Goal: Complete application form

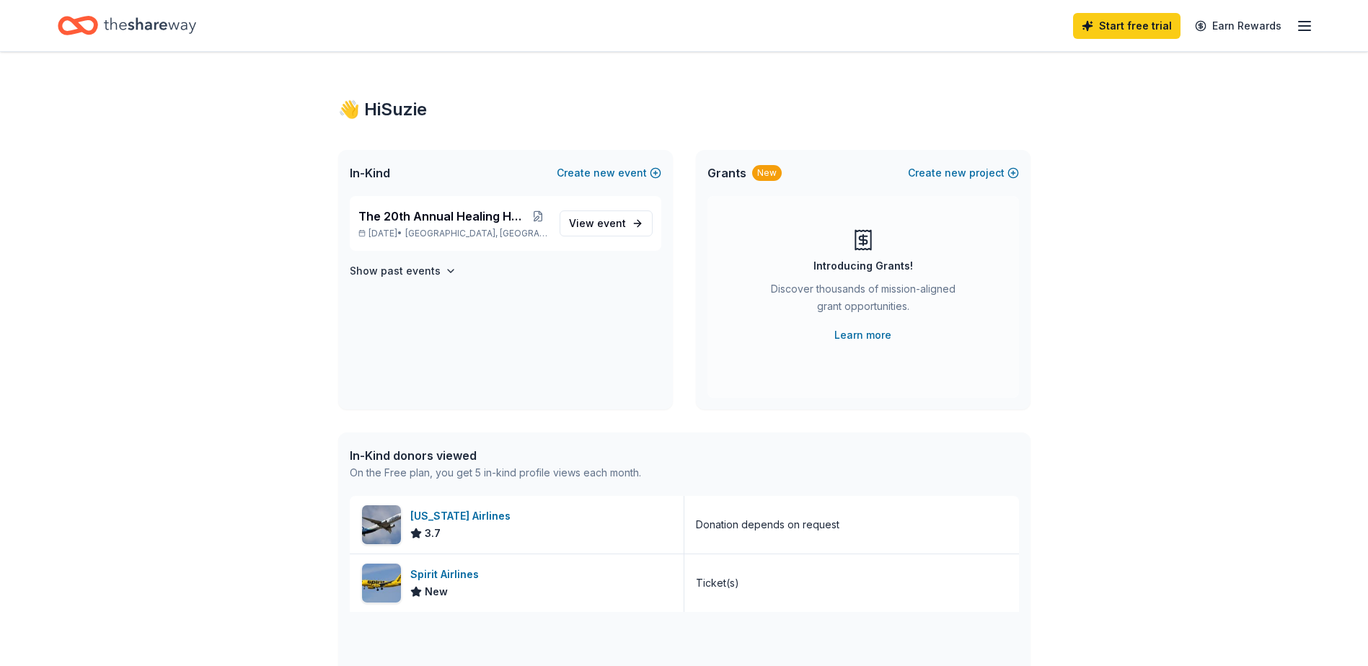
click at [1299, 23] on icon "button" at bounding box center [1304, 25] width 17 height 17
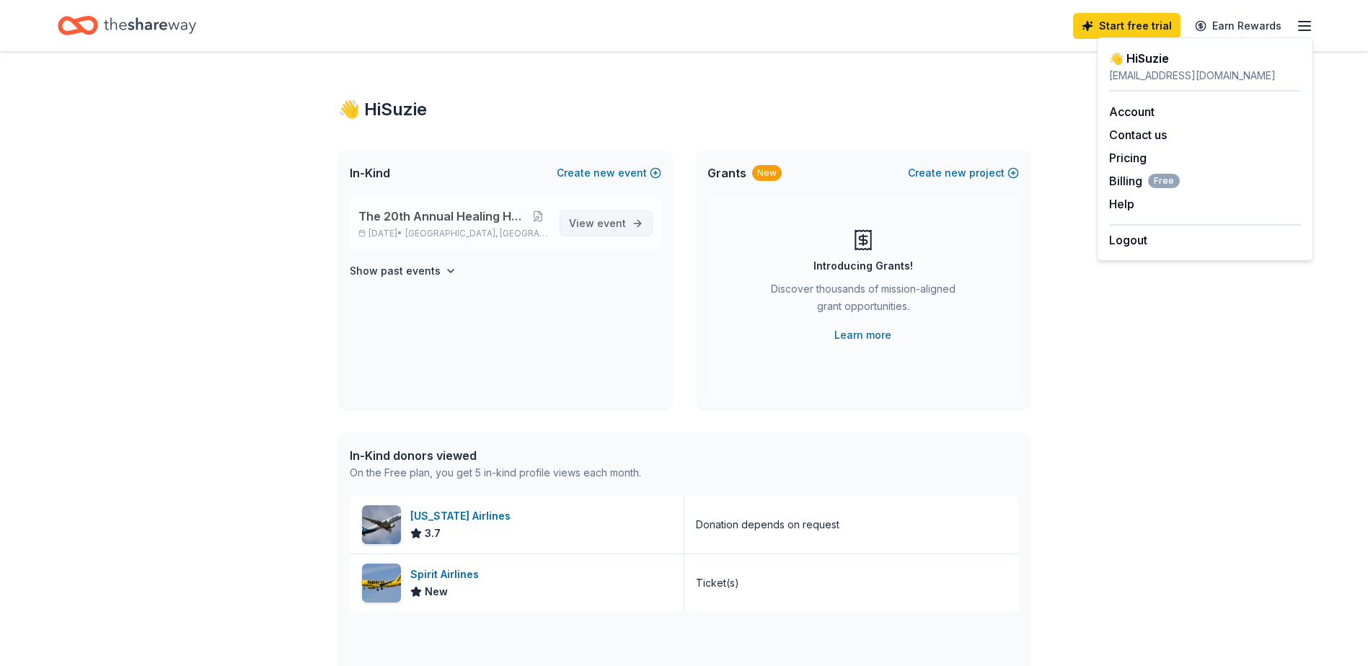
click at [601, 221] on span "event" at bounding box center [611, 223] width 29 height 12
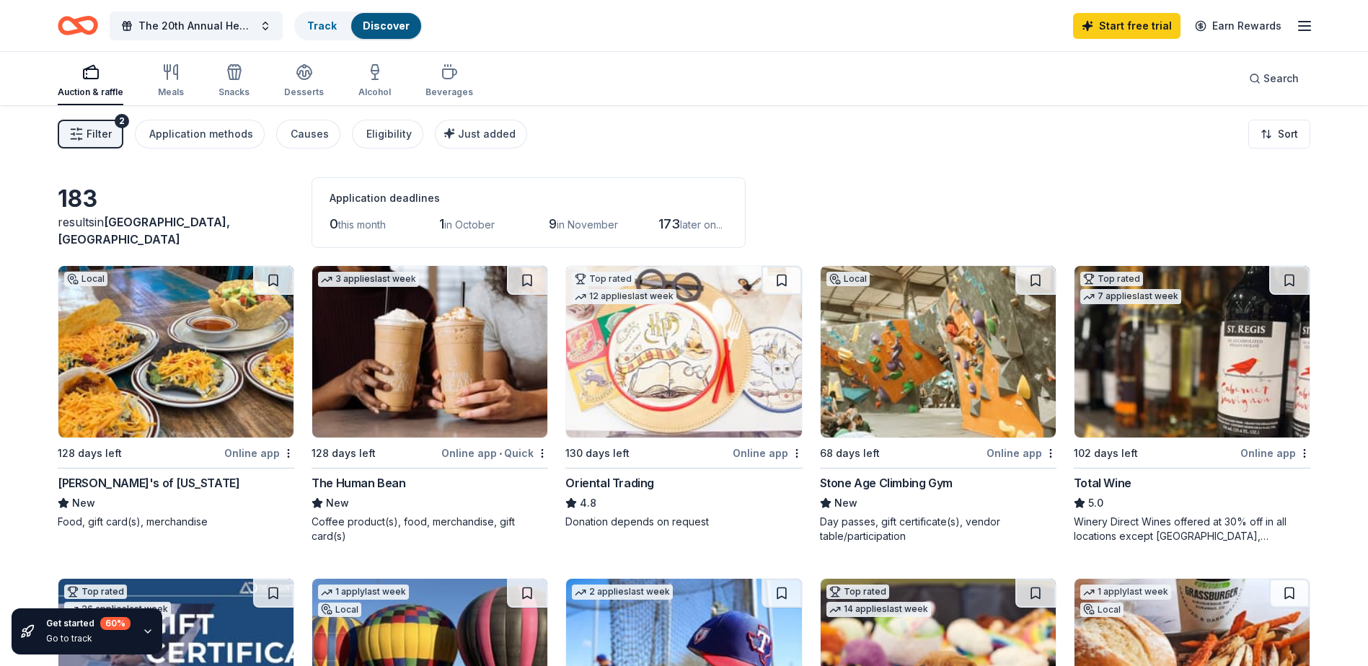
click at [487, 455] on div "Online app • Quick" at bounding box center [494, 453] width 107 height 18
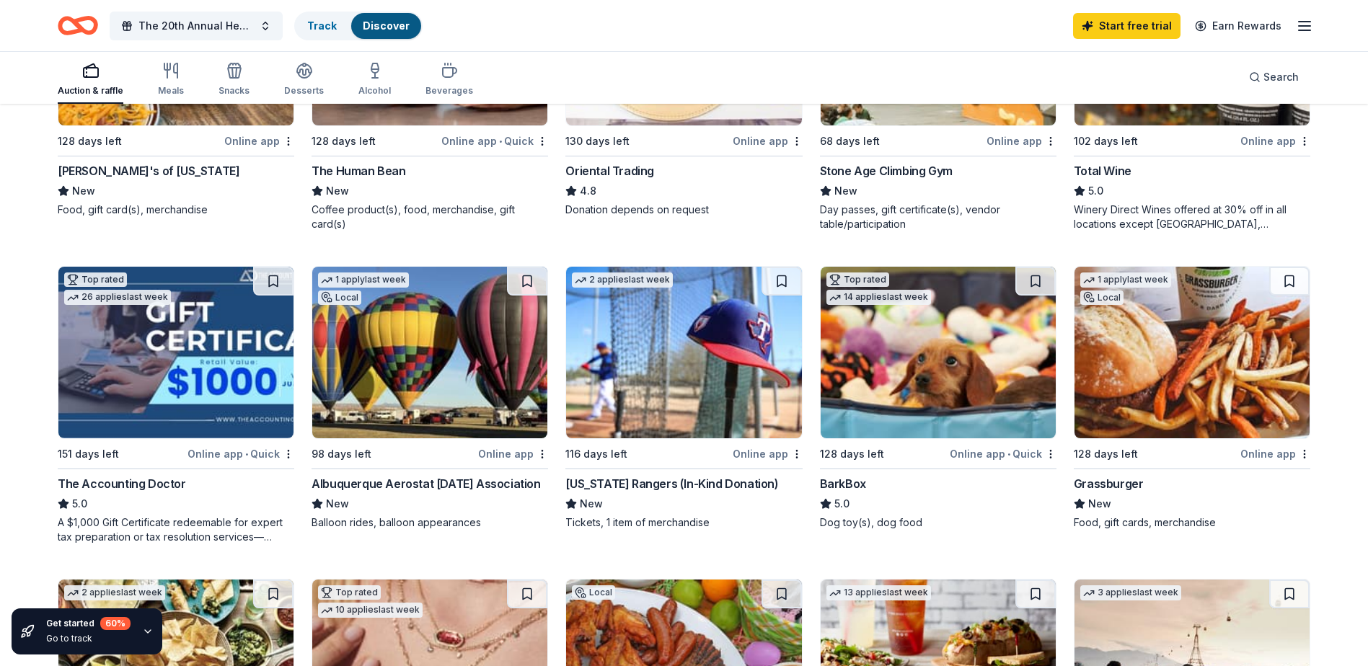
click at [162, 487] on div "The Accounting Doctor" at bounding box center [122, 483] width 128 height 17
click at [406, 371] on img at bounding box center [429, 353] width 235 height 172
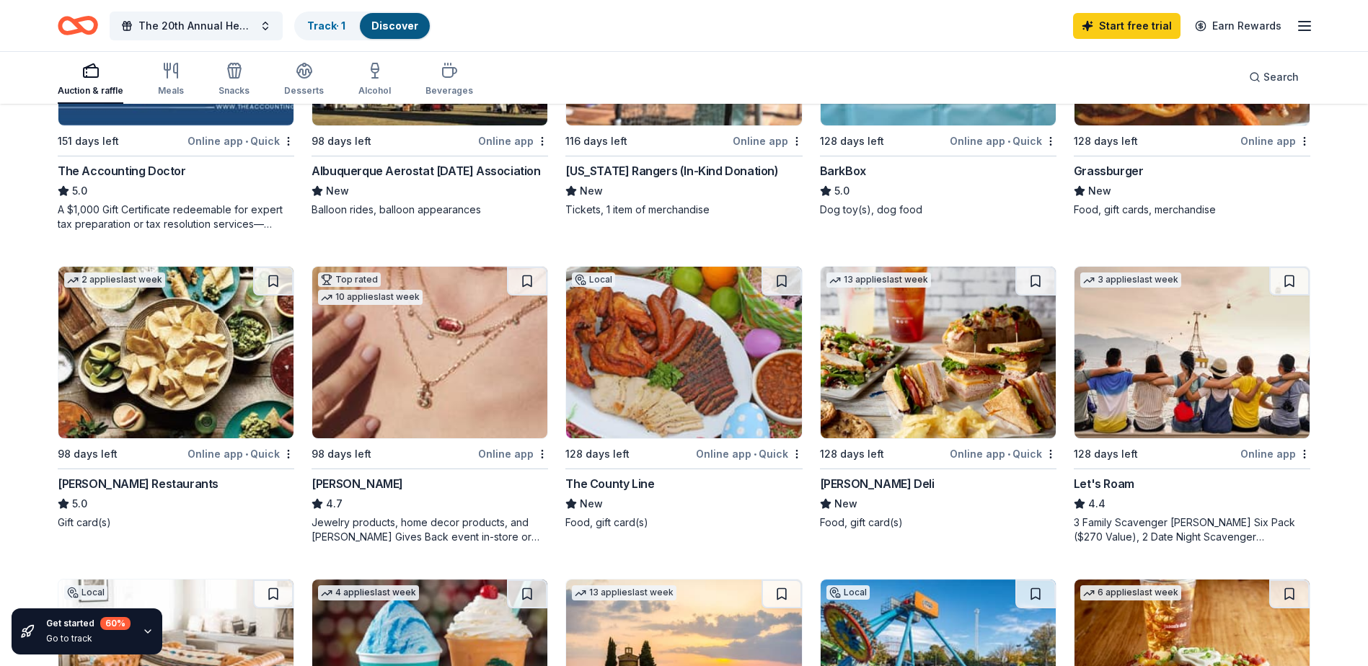
click at [458, 387] on img at bounding box center [429, 353] width 235 height 172
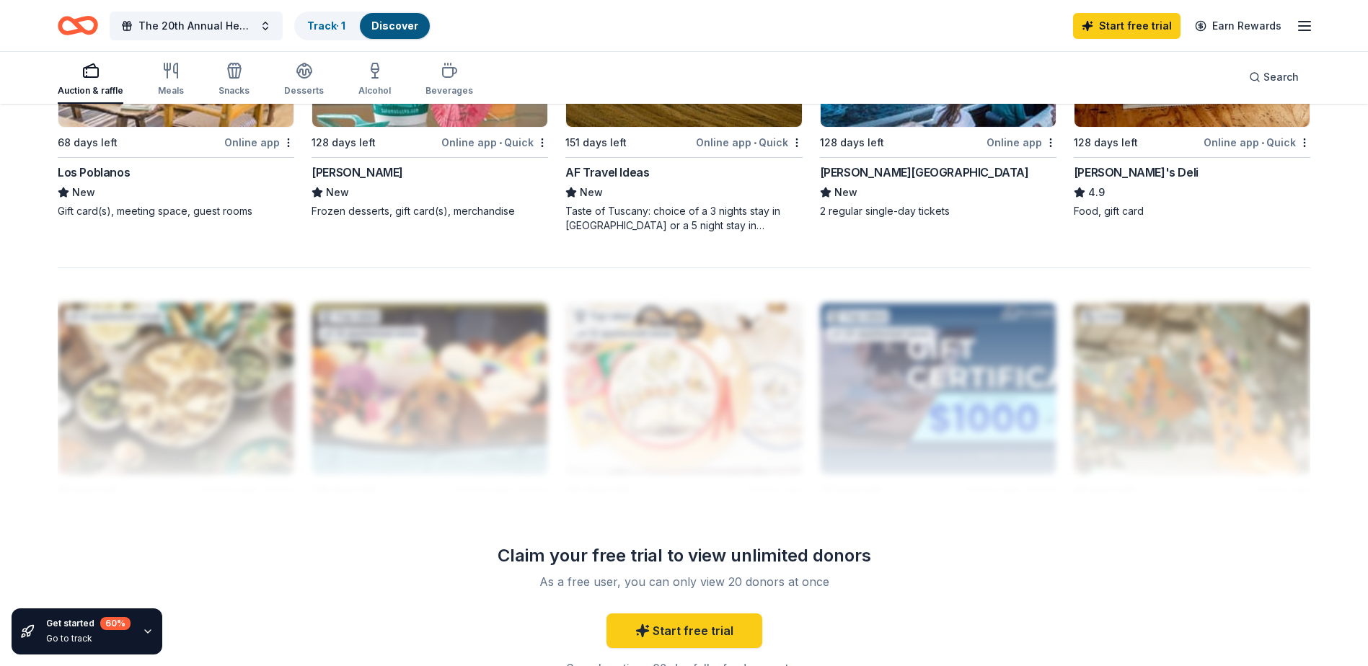
scroll to position [937, 0]
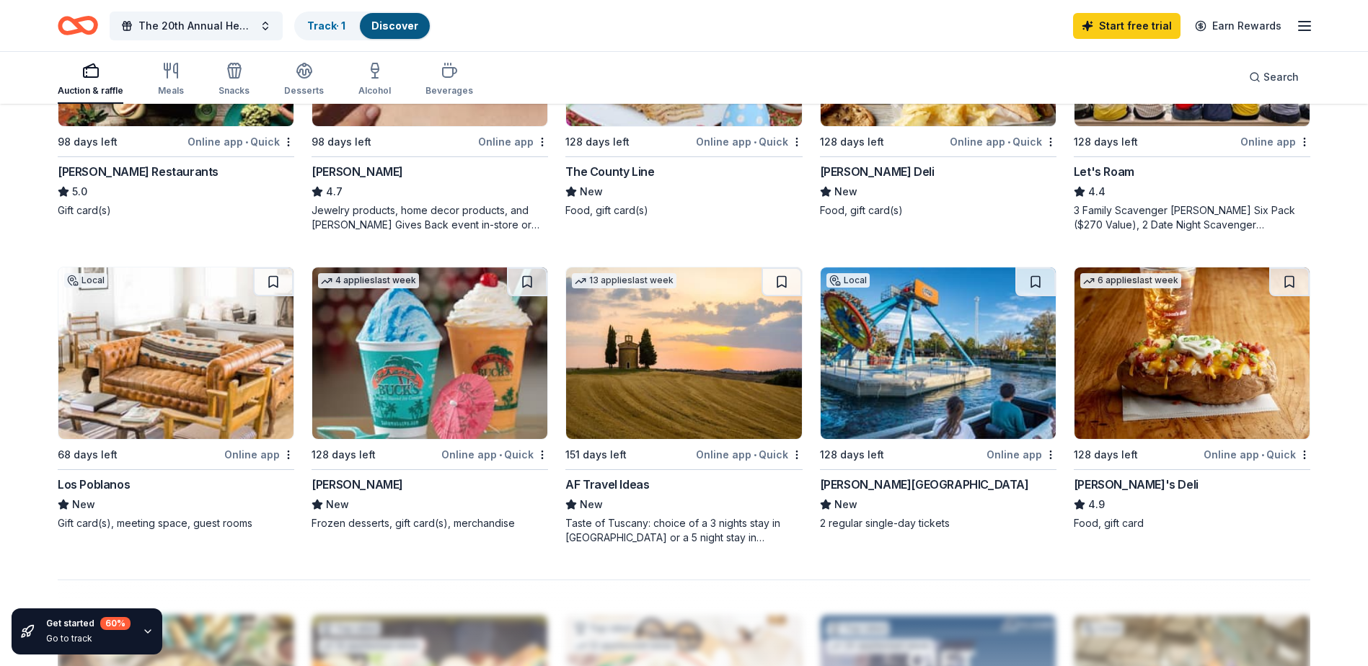
click at [153, 521] on div "Gift card(s), meeting space, guest rooms" at bounding box center [176, 523] width 237 height 14
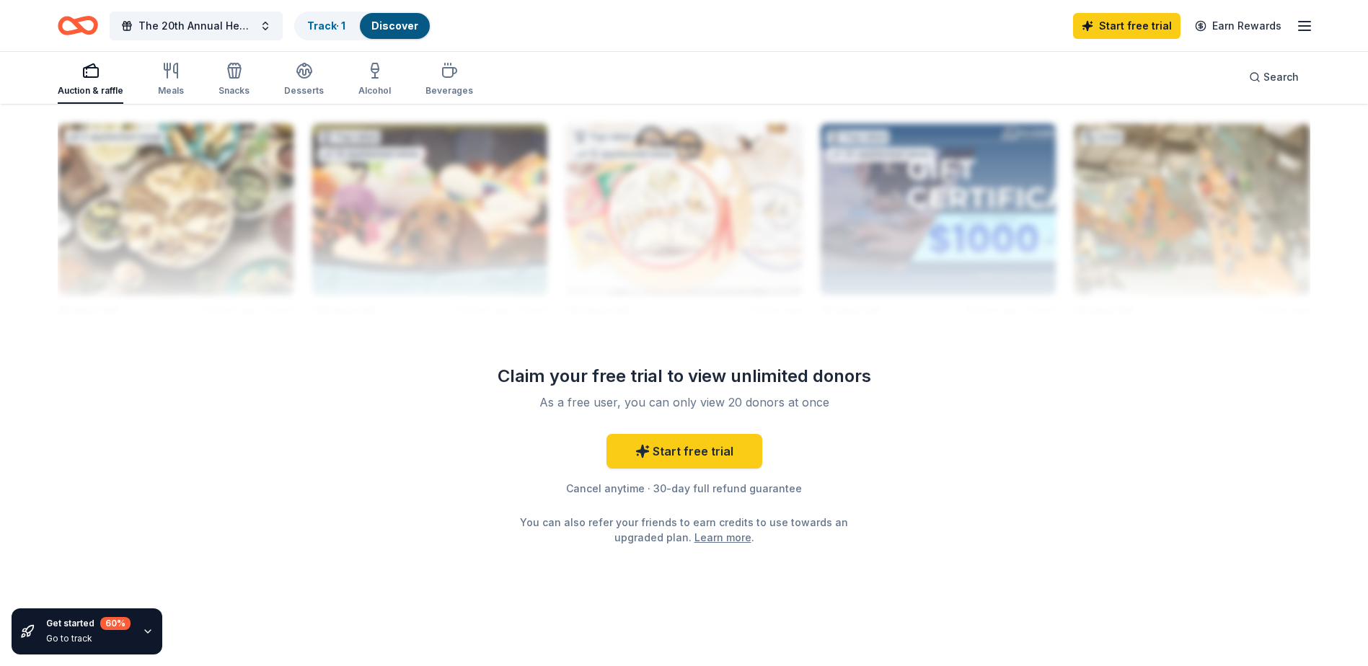
scroll to position [180, 0]
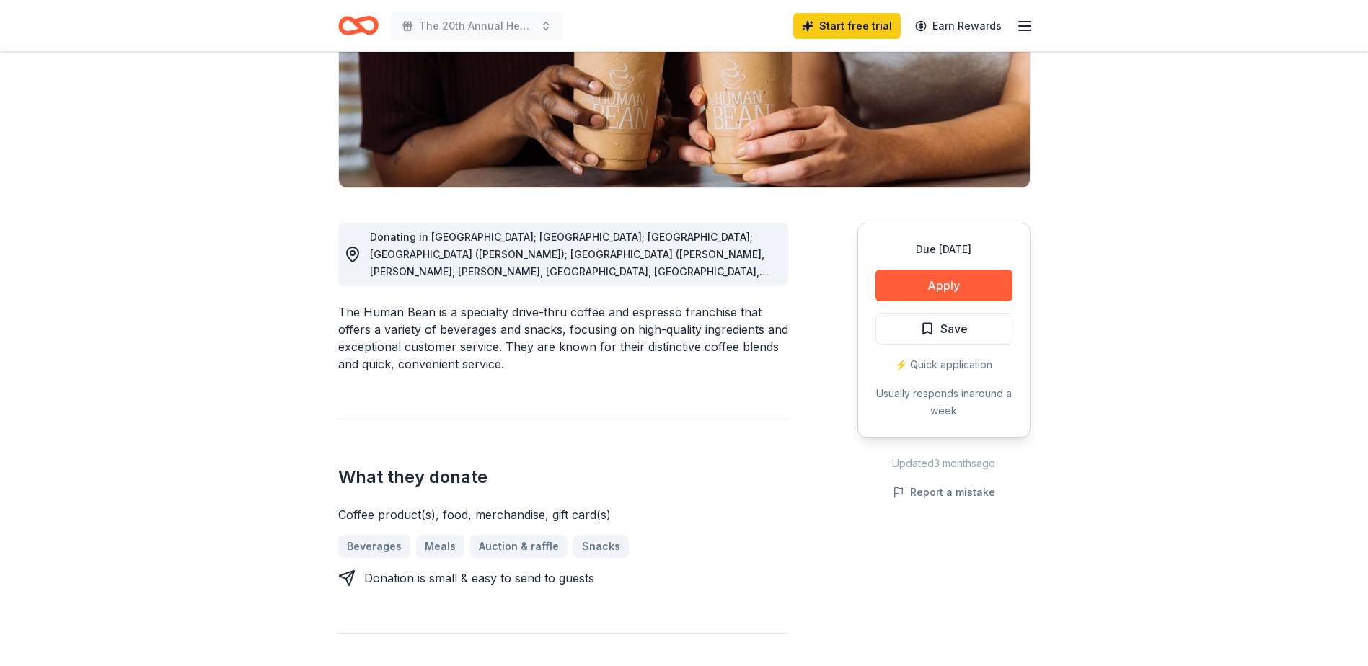
scroll to position [312, 0]
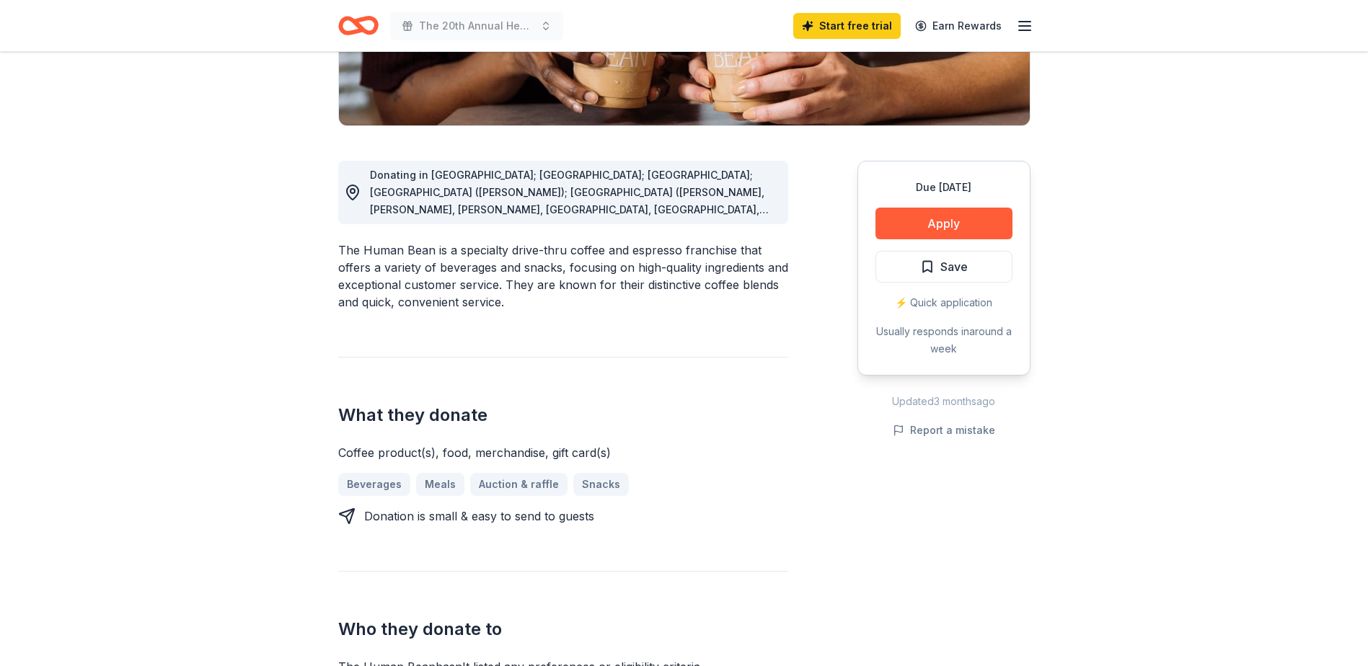
click at [628, 207] on span "Donating in AZ; CA; CO; FL (Marianna); GA (Alpharetta, Columbus, Cummings, Daws…" at bounding box center [569, 331] width 399 height 324
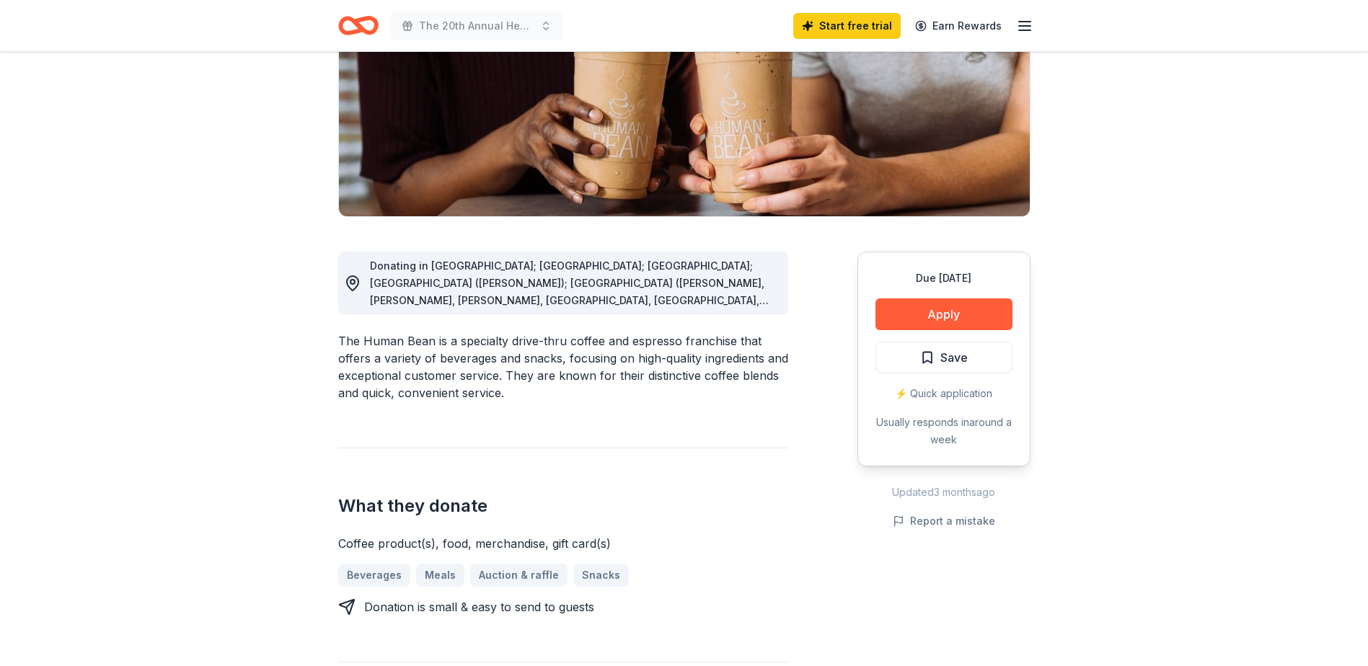
scroll to position [0, 0]
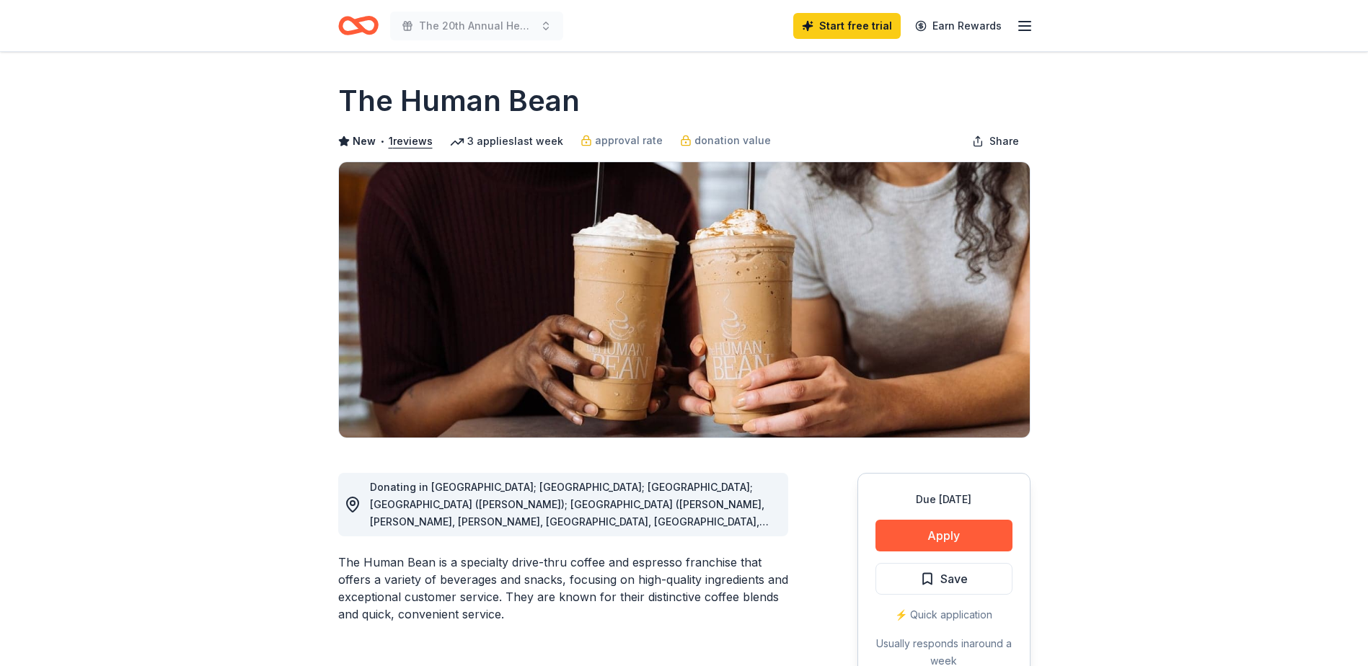
click at [756, 528] on div "Donating in AZ; CA; CO; FL (Marianna); GA (Alpharetta, Columbus, Cummings, Daws…" at bounding box center [573, 505] width 407 height 52
click at [635, 527] on span "Donating in AZ; CA; CO; FL (Marianna); GA (Alpharetta, Columbus, Cummings, Daws…" at bounding box center [569, 643] width 399 height 324
click at [350, 505] on circle at bounding box center [352, 503] width 4 height 4
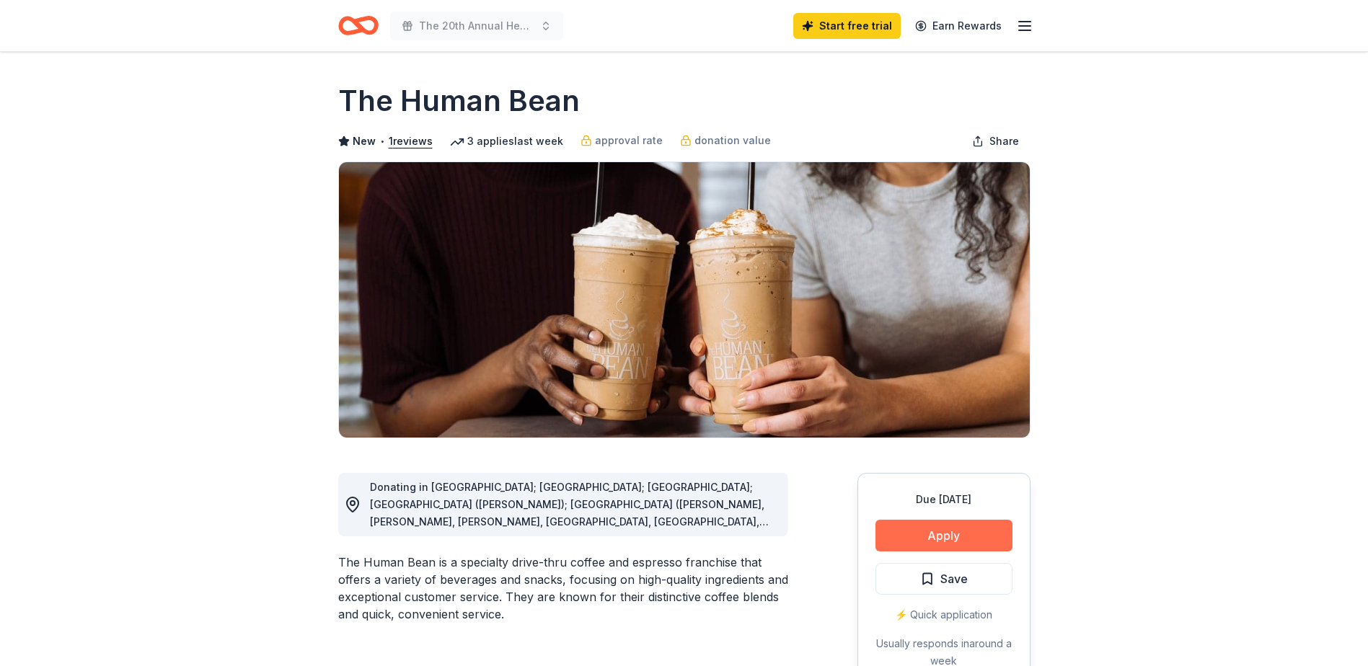
click at [945, 537] on button "Apply" at bounding box center [943, 536] width 137 height 32
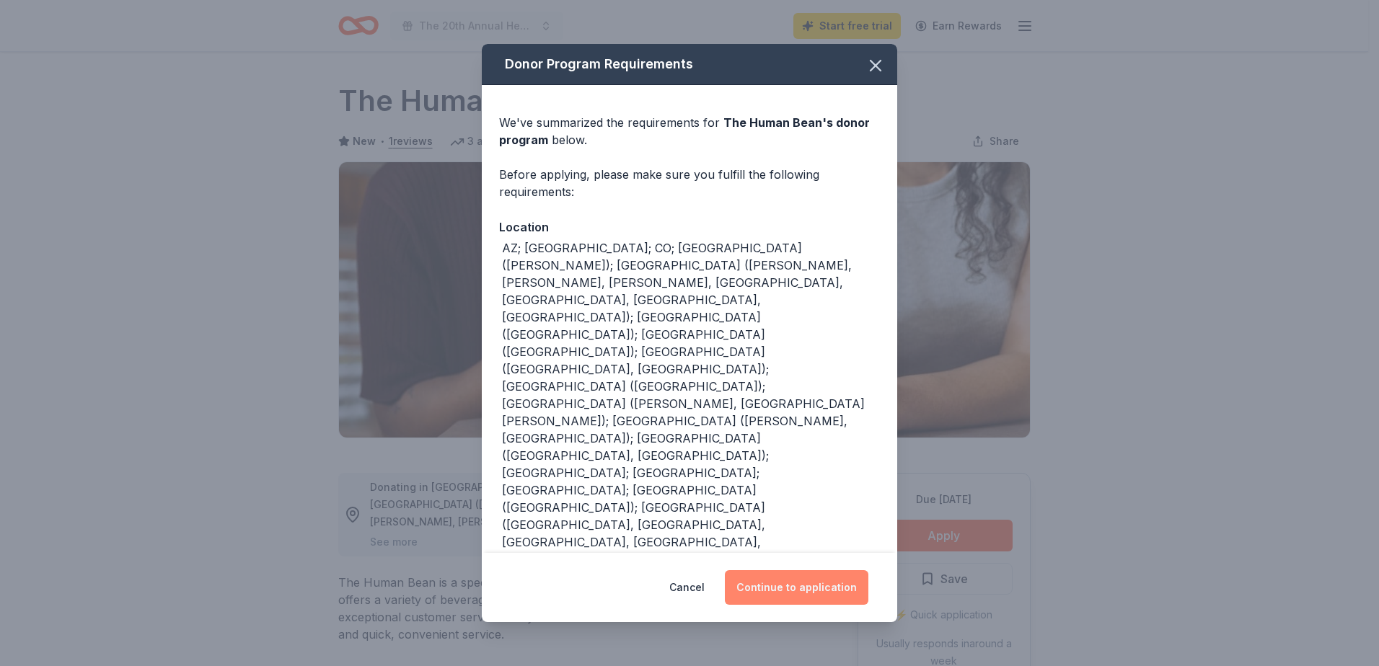
click at [799, 570] on button "Continue to application" at bounding box center [796, 587] width 143 height 35
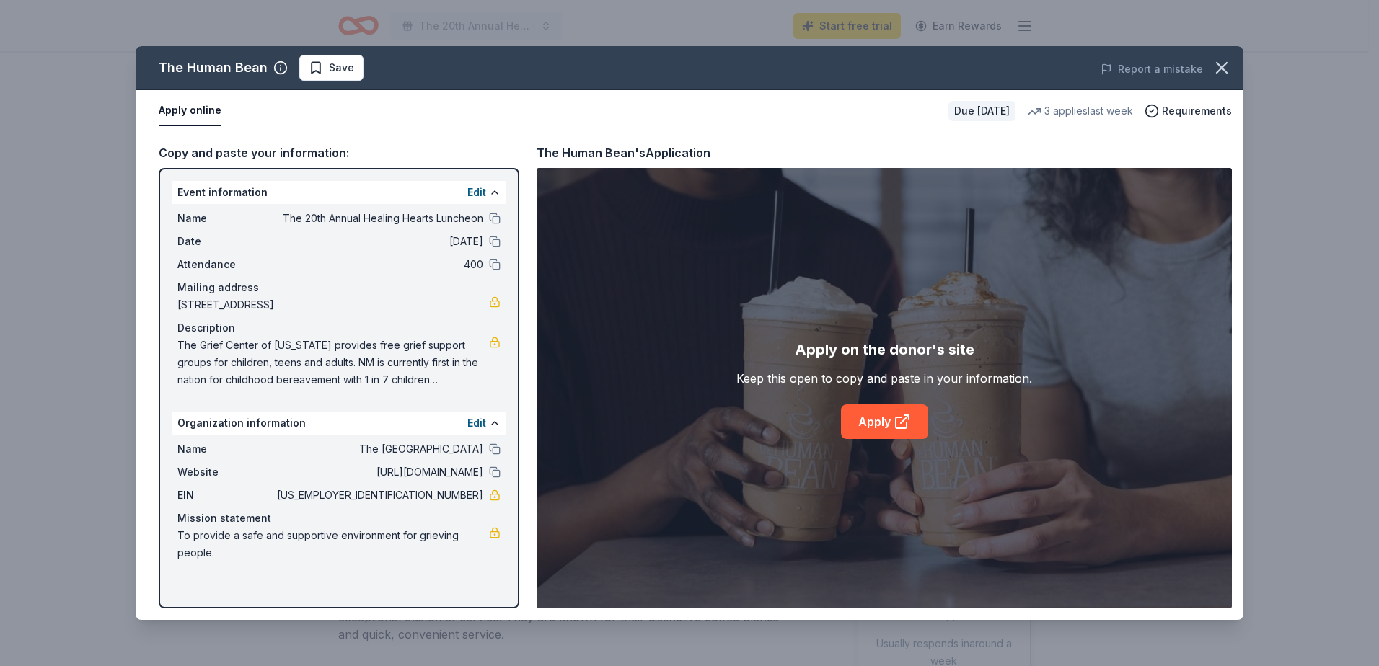
click at [263, 151] on div "Copy and paste your information:" at bounding box center [339, 152] width 361 height 19
click at [882, 429] on link "Apply" at bounding box center [884, 422] width 87 height 35
click at [1215, 65] on icon "button" at bounding box center [1221, 68] width 20 height 20
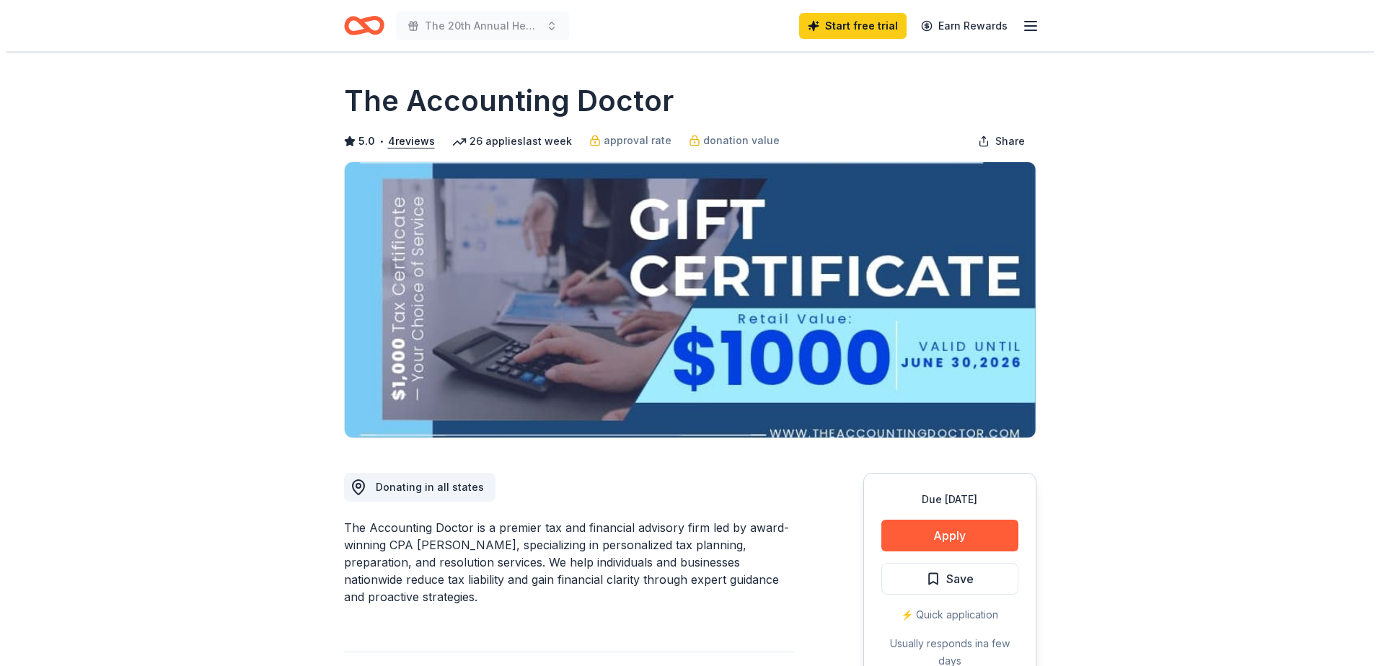
scroll to position [312, 0]
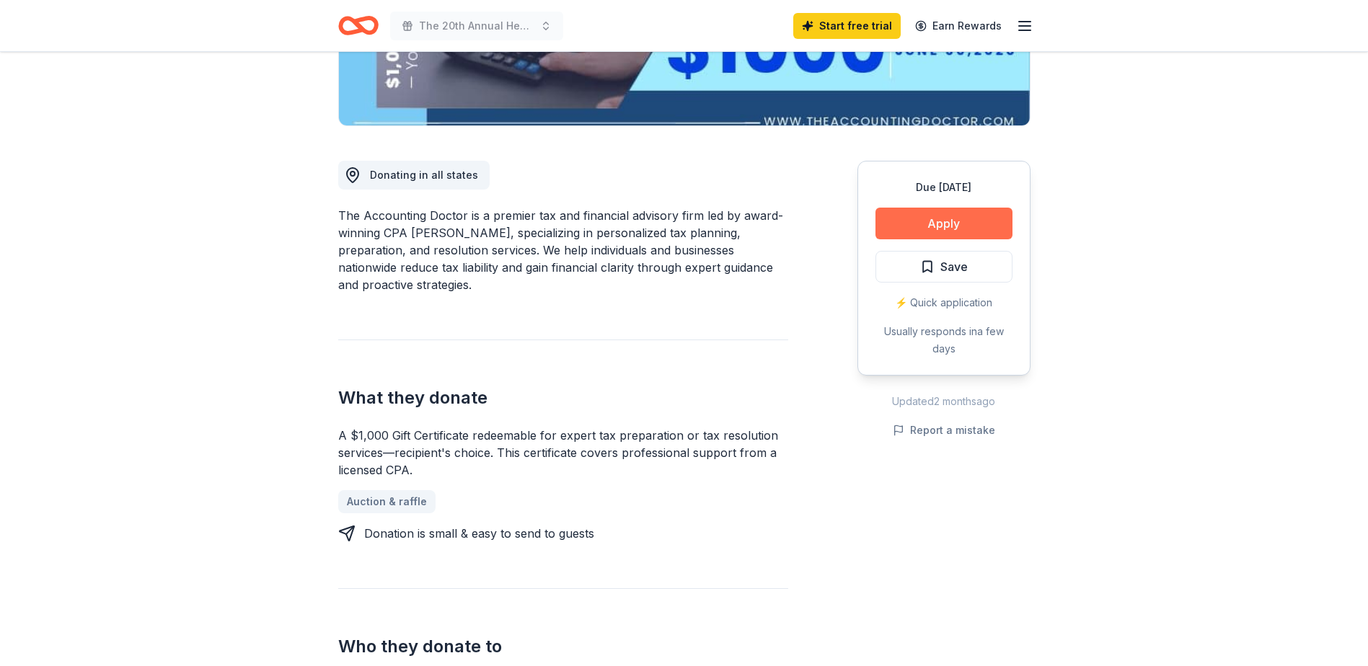
click at [940, 224] on button "Apply" at bounding box center [943, 224] width 137 height 32
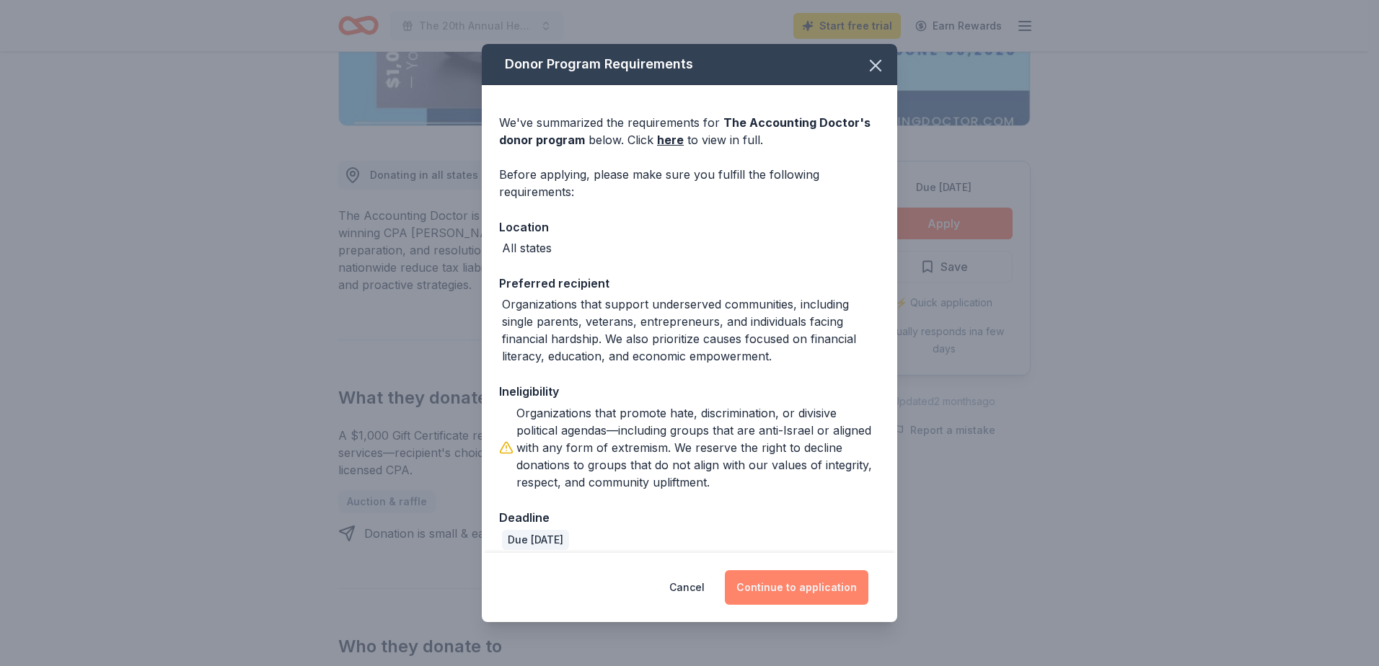
click at [816, 585] on button "Continue to application" at bounding box center [796, 587] width 143 height 35
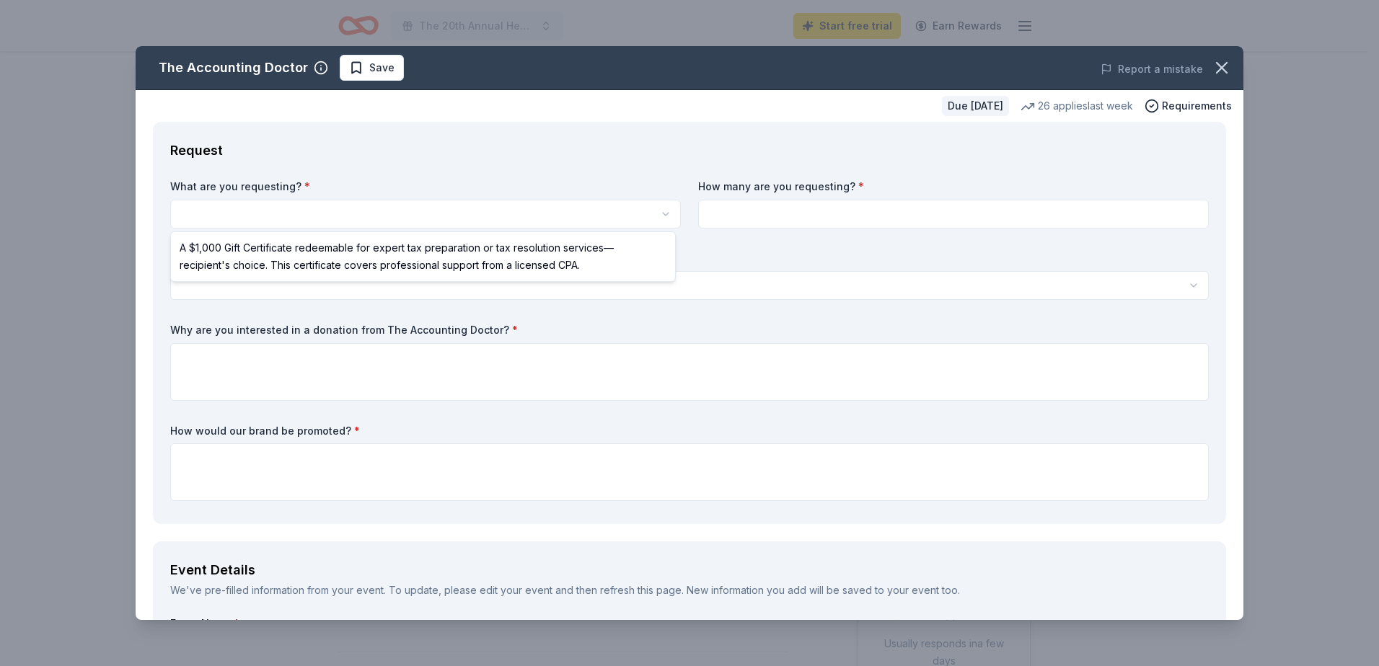
scroll to position [0, 0]
click at [280, 209] on html "The 20th Annual Healing Hearts Luncheon Start free trial Earn Rewards Due in 15…" at bounding box center [689, 333] width 1379 height 666
select select "A $1,000 Gift Certificate redeemable for expert tax preparation or tax resoluti…"
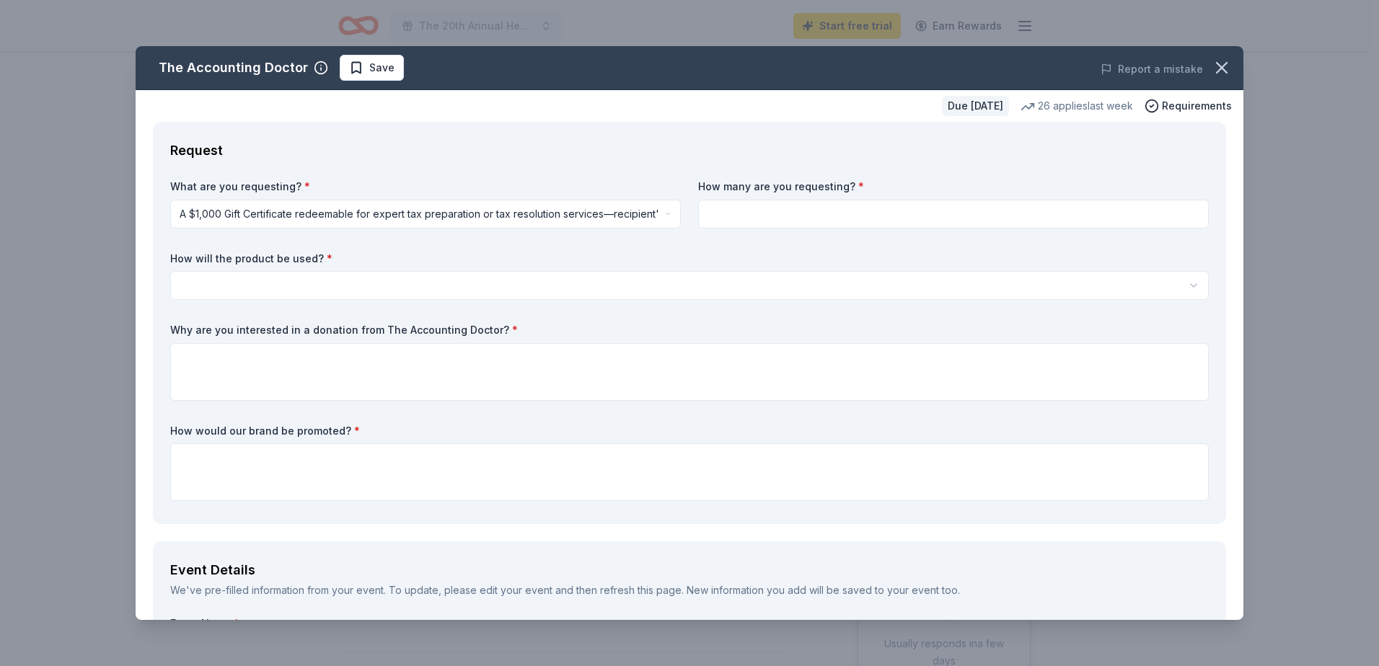
click at [712, 219] on input at bounding box center [953, 214] width 511 height 29
type input "1"
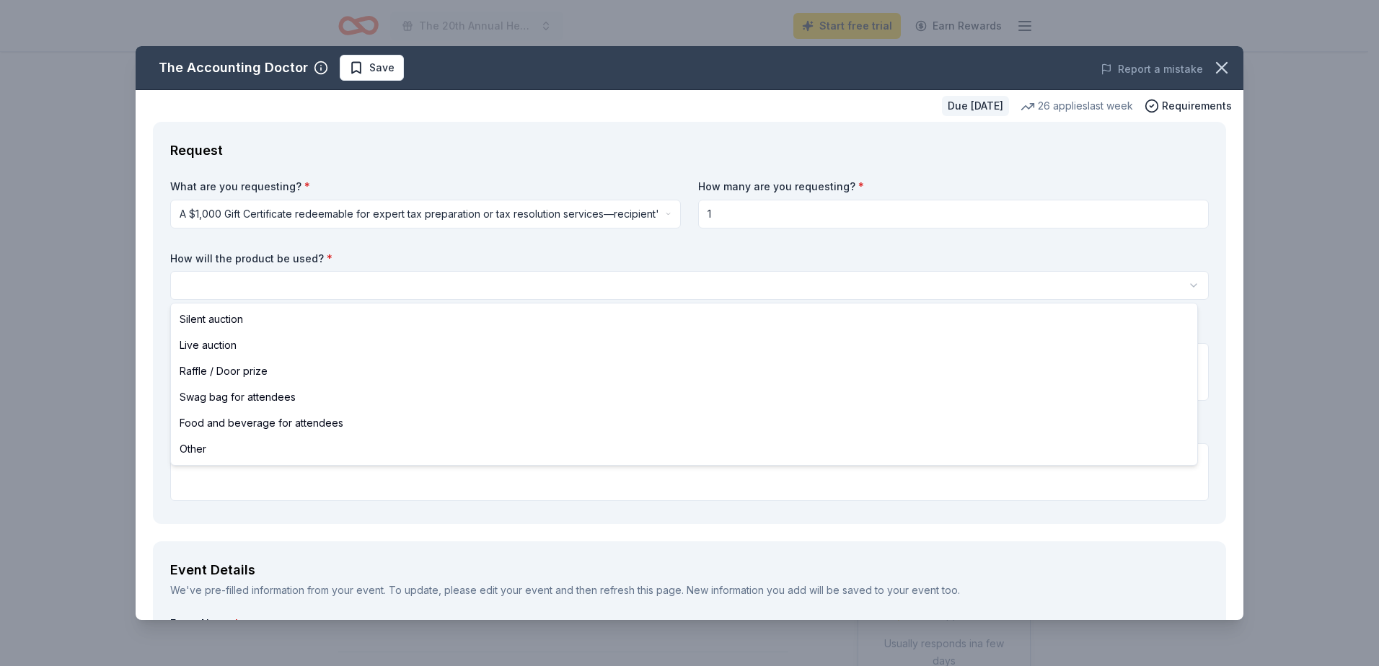
click at [234, 278] on html "The 20th Annual Healing Hearts Luncheon Start free trial Earn Rewards Due in 15…" at bounding box center [689, 333] width 1379 height 666
select select "other"
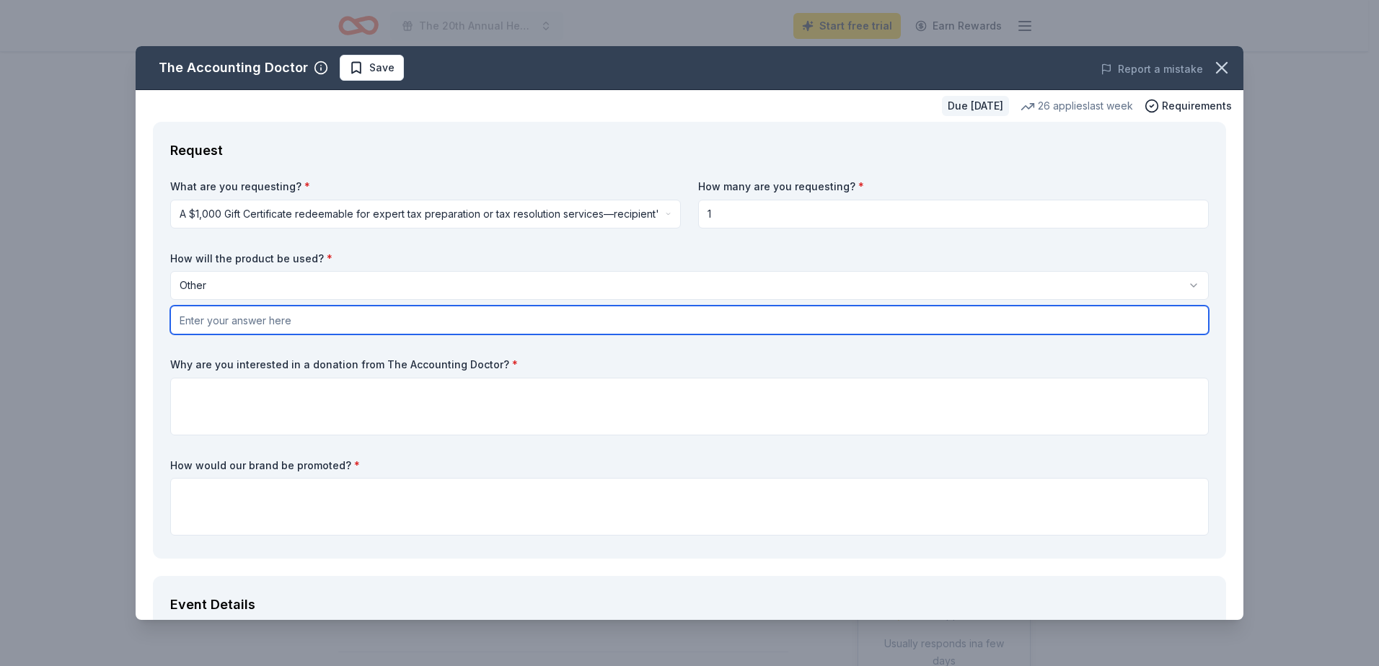
click at [235, 322] on input "text" at bounding box center [689, 320] width 1038 height 29
type input "Silent Auction"
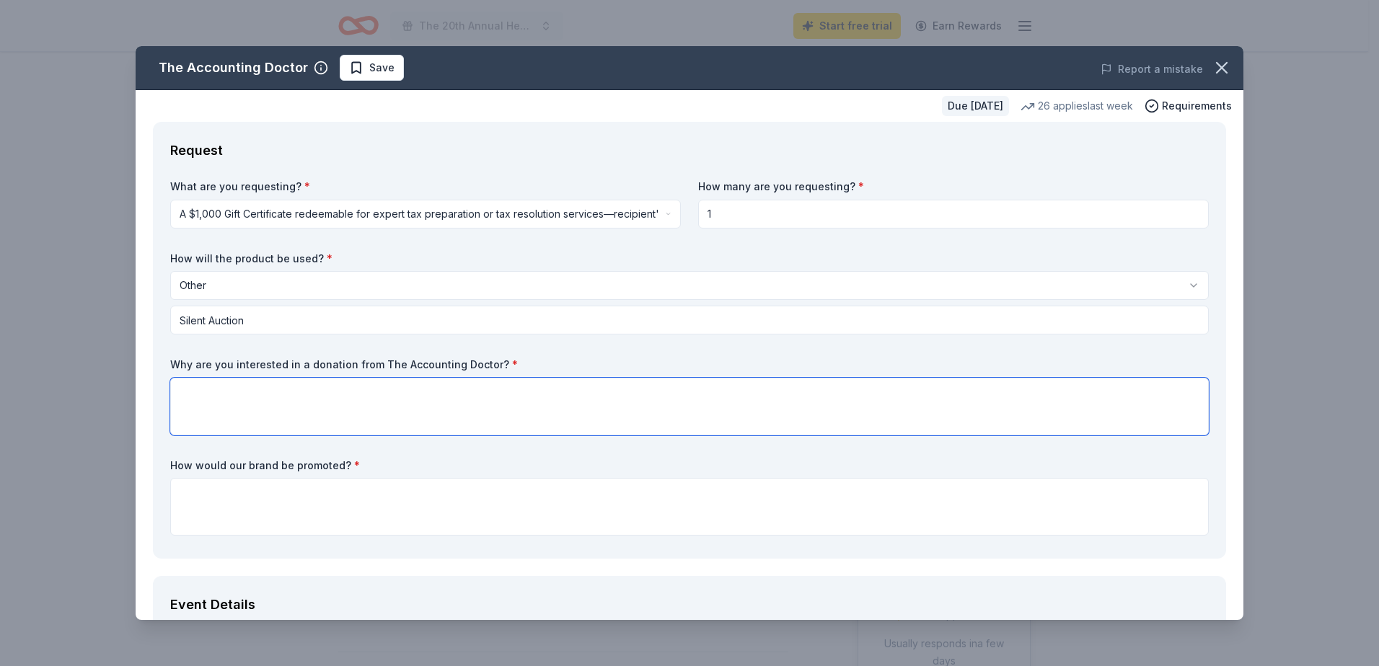
click at [204, 402] on textarea at bounding box center [689, 407] width 1038 height 58
type textarea "Yes"
click at [205, 490] on textarea at bounding box center [689, 507] width 1038 height 58
click at [226, 491] on textarea "Online on our event site, social media, event program and" at bounding box center [689, 507] width 1038 height 58
click at [459, 493] on textarea "Online on our event site, social media, event program and" at bounding box center [689, 507] width 1038 height 58
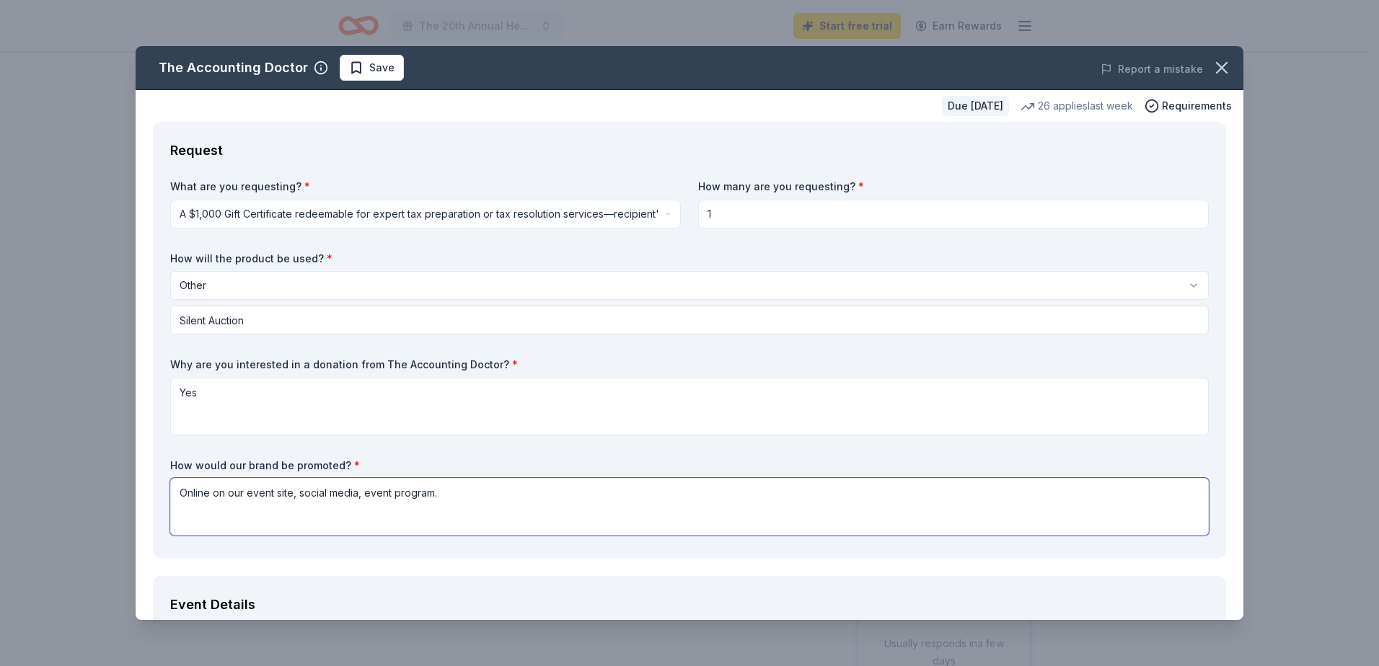
scroll to position [625, 0]
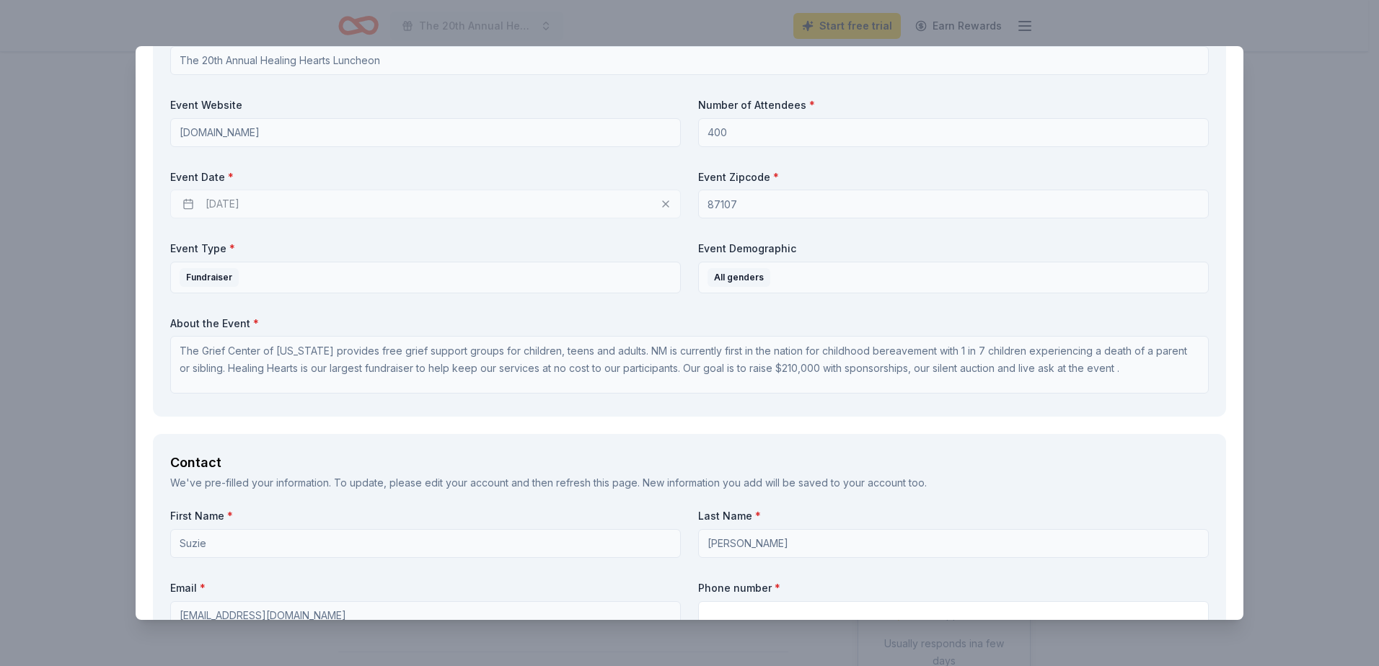
type textarea "Online on our event site, social media, event program."
click at [282, 203] on div "02/12/2026" at bounding box center [425, 204] width 511 height 29
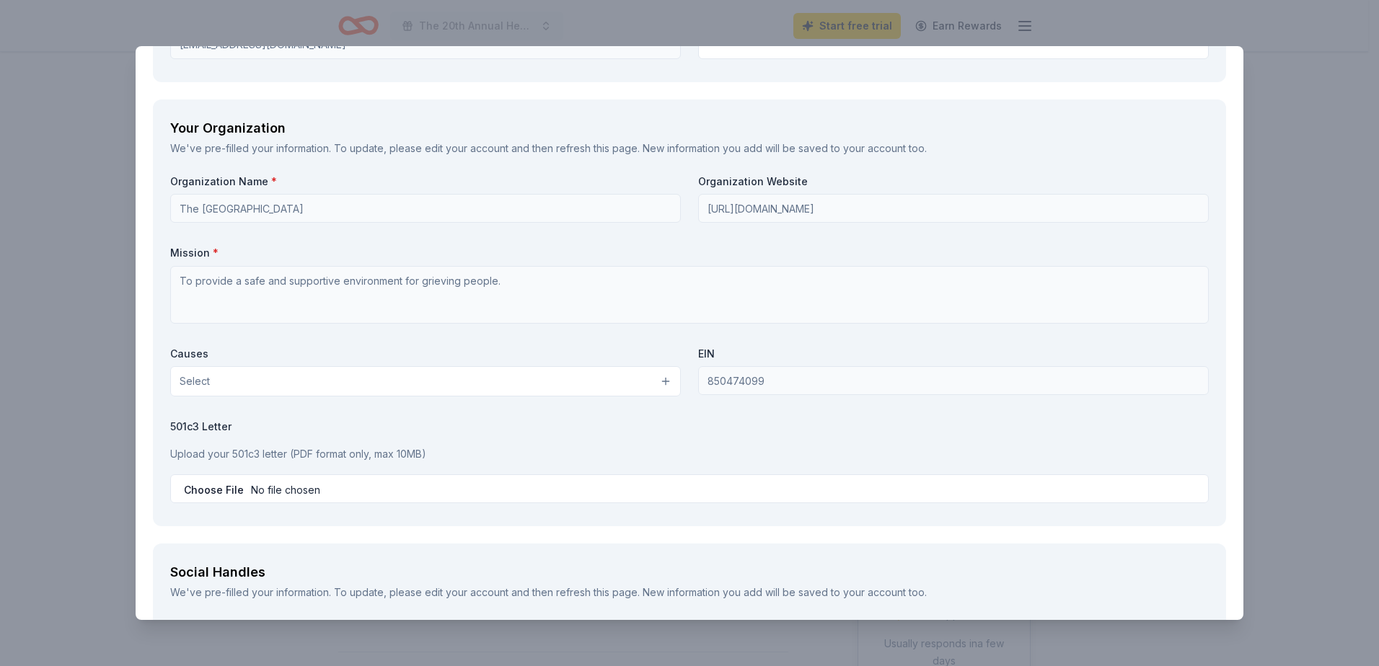
scroll to position [1250, 0]
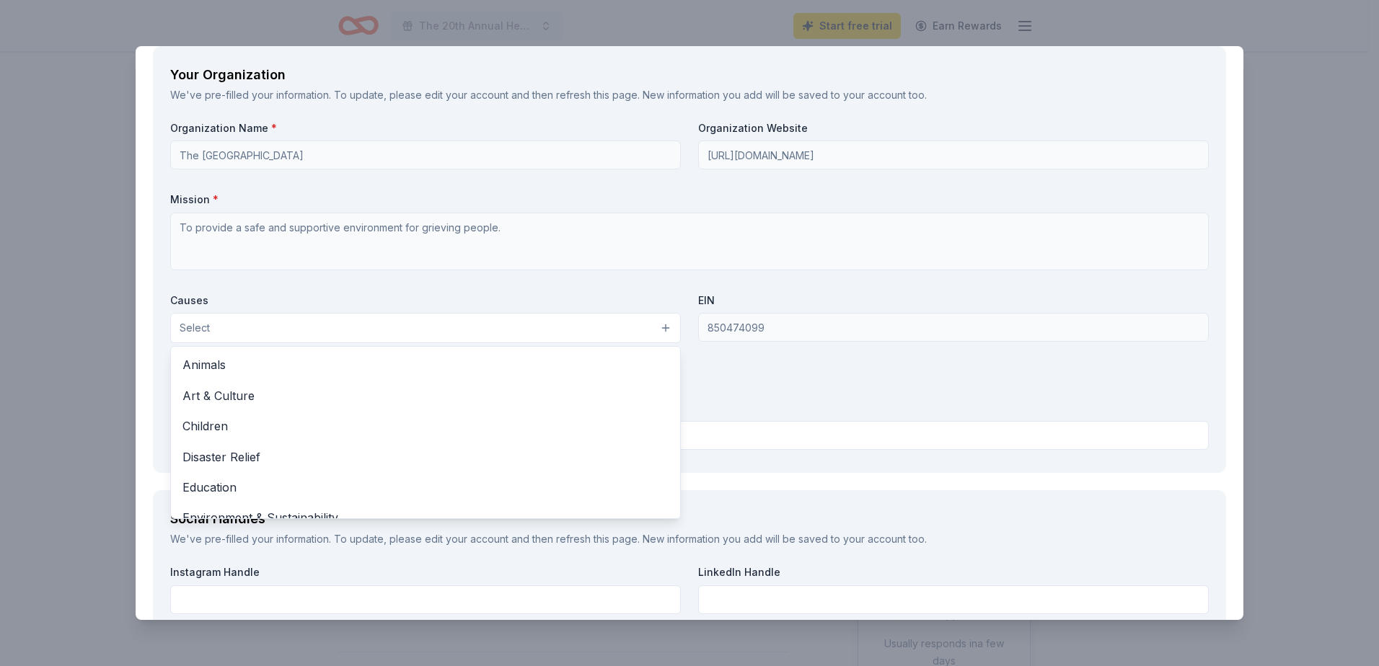
click at [662, 327] on button "Select" at bounding box center [425, 328] width 511 height 30
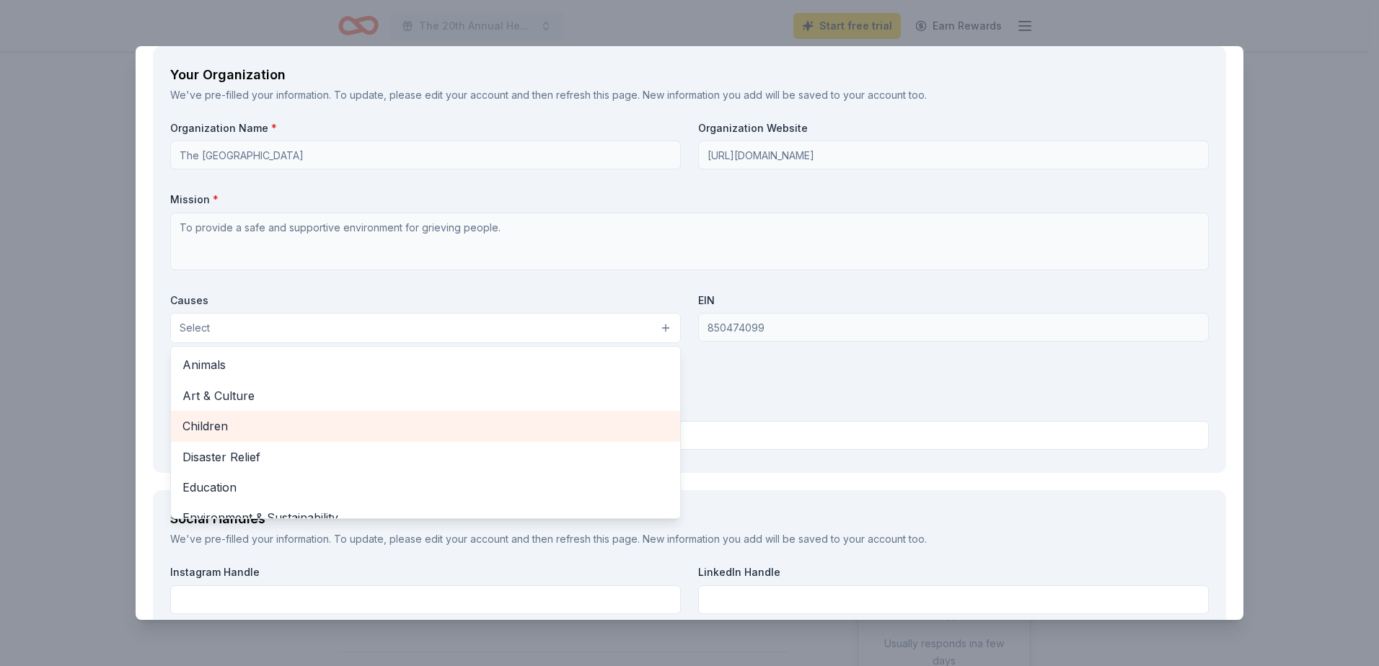
click at [213, 426] on span "Children" at bounding box center [425, 426] width 486 height 19
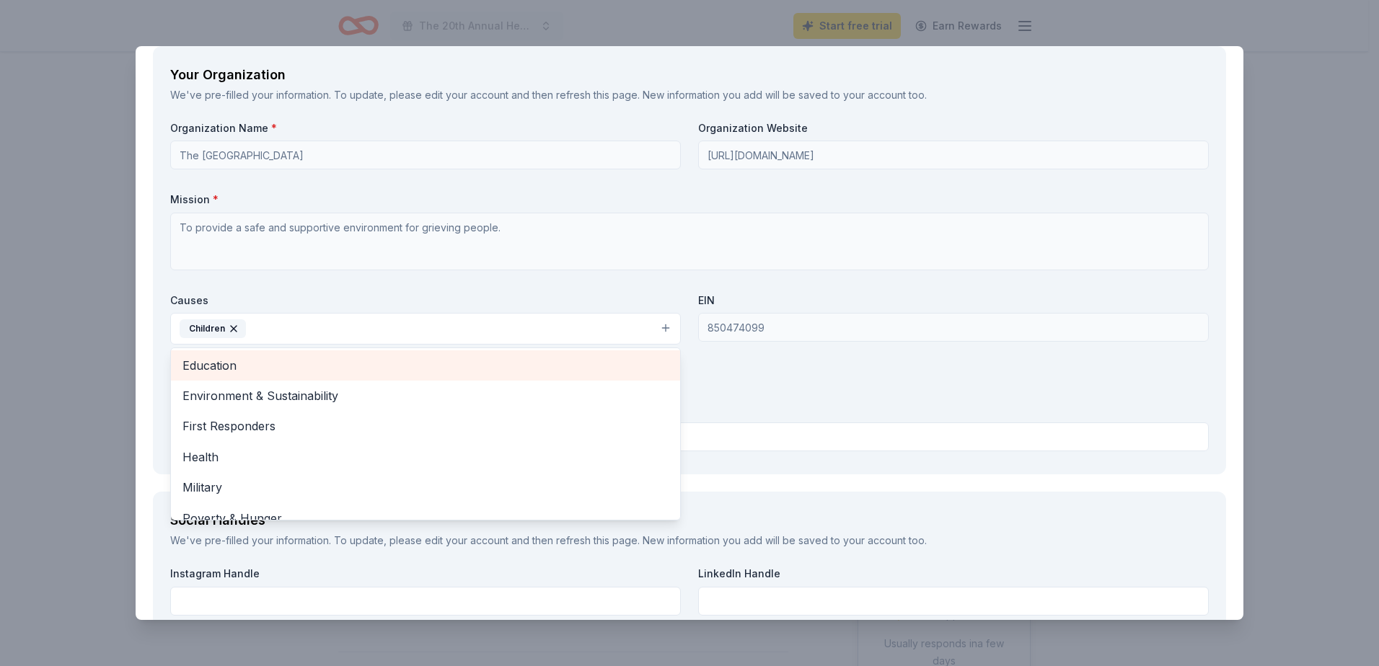
scroll to position [170, 0]
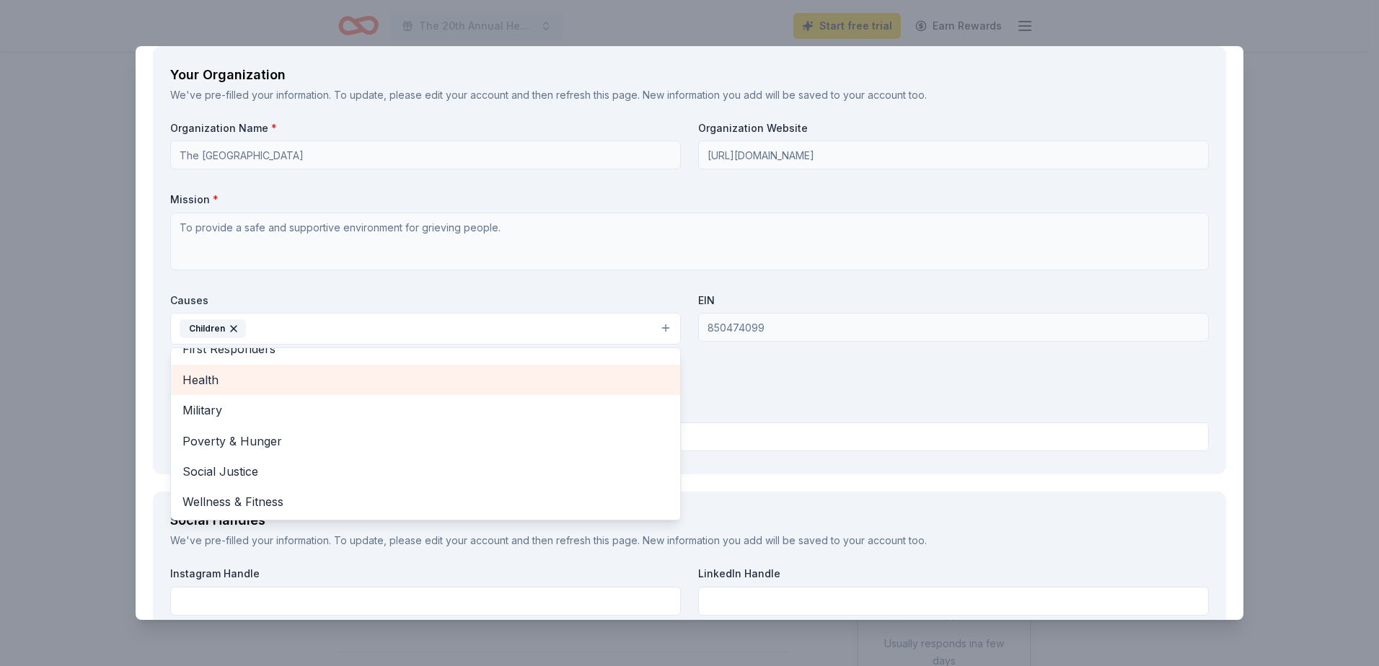
click at [198, 379] on span "Health" at bounding box center [425, 380] width 486 height 19
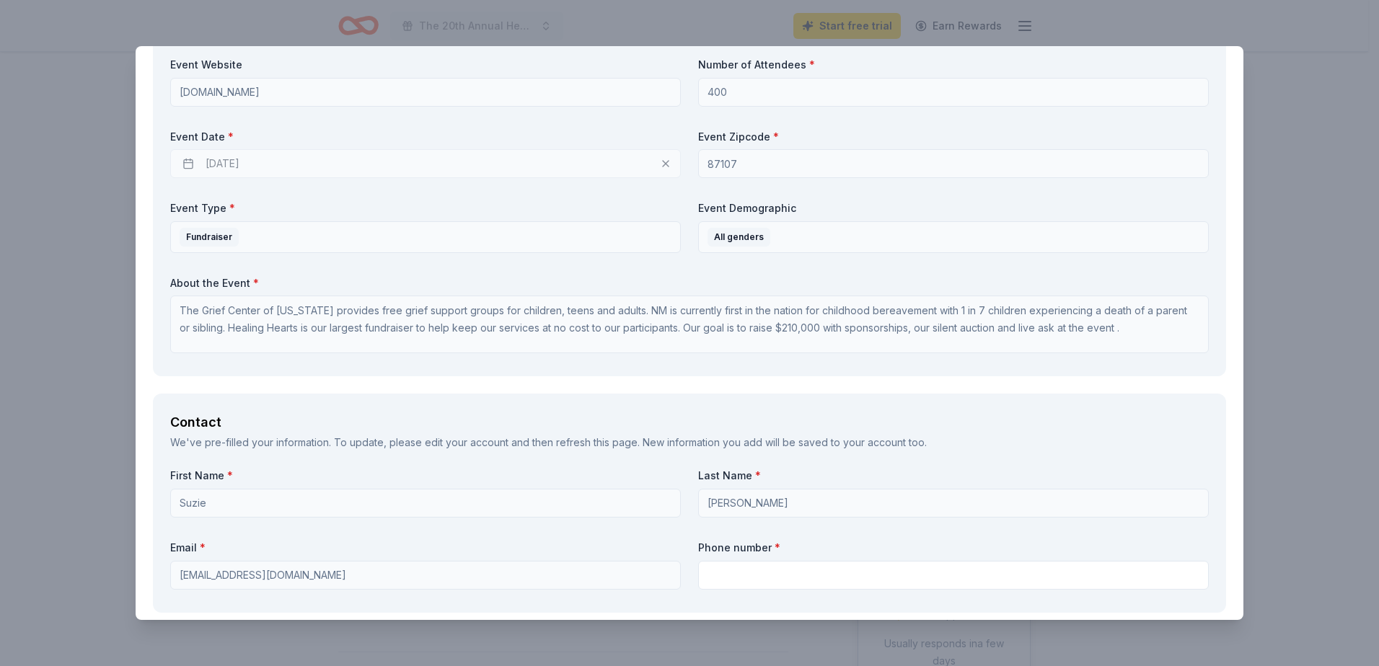
scroll to position [625, 0]
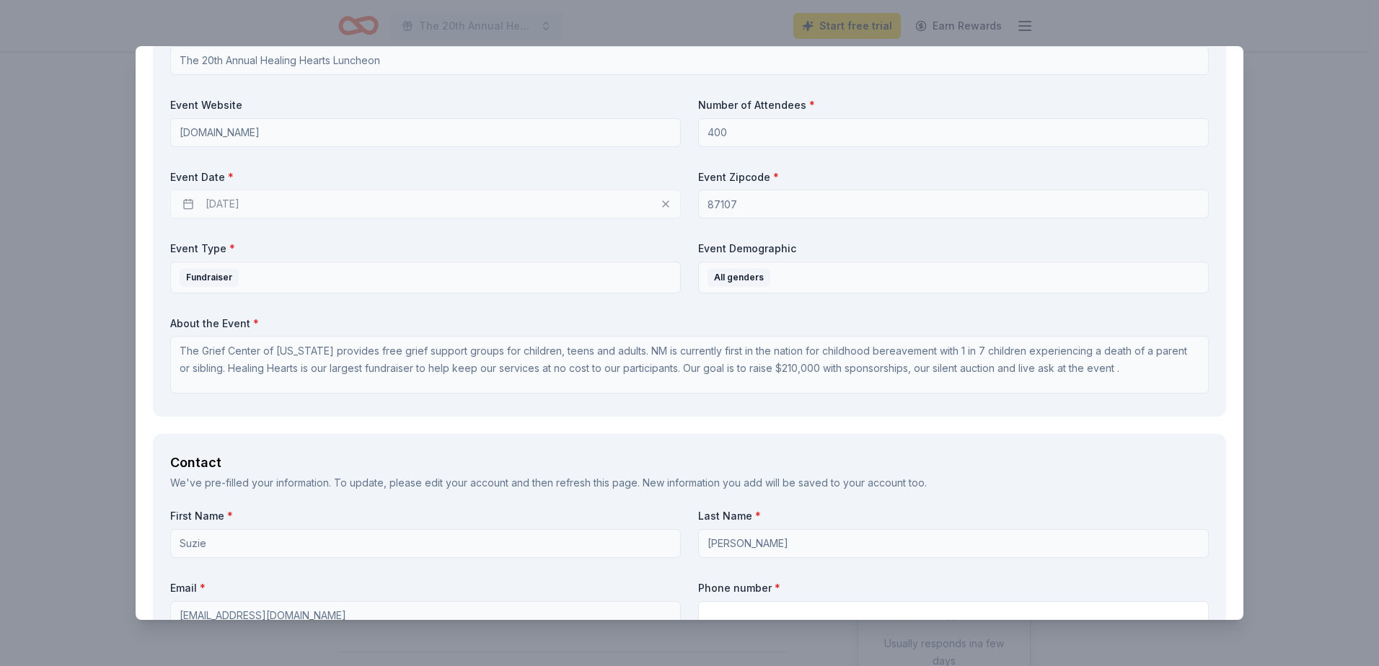
click at [894, 314] on div "Request What are you requesting? * A $1,000 Gift Certificate redeemable for exp…" at bounding box center [690, 541] width 1108 height 2089
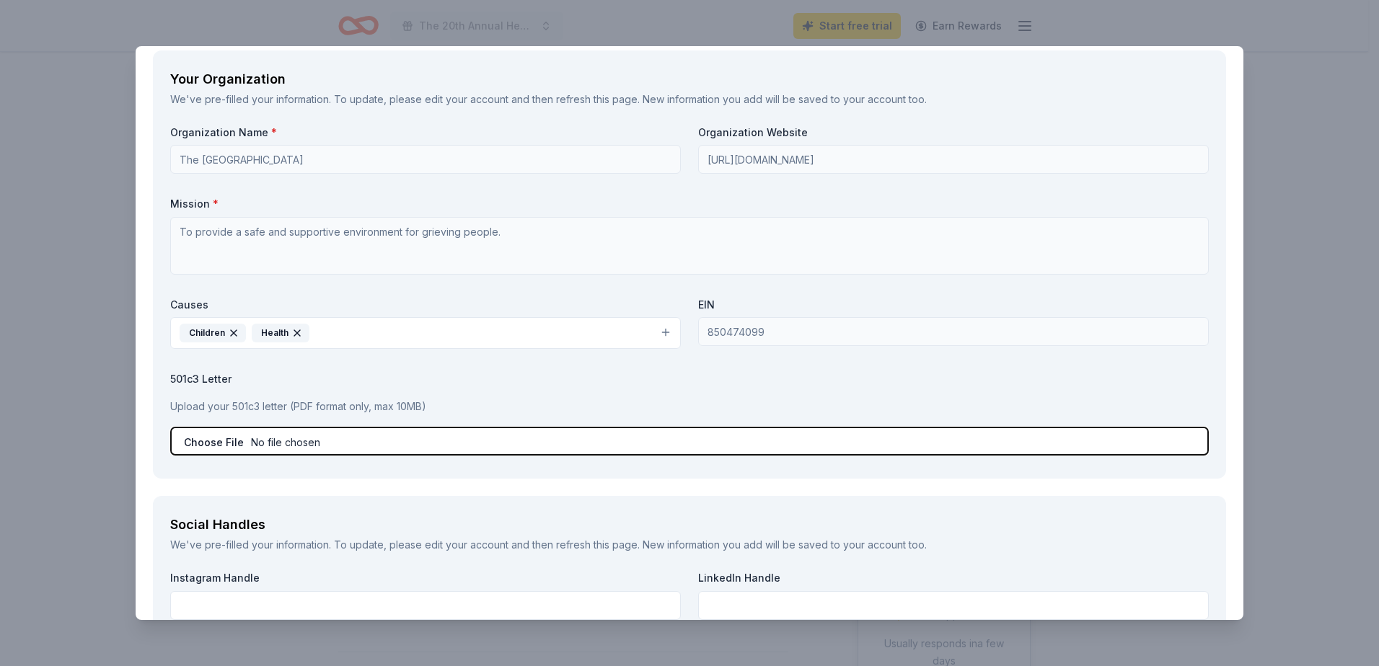
click at [312, 445] on input "file" at bounding box center [689, 441] width 1038 height 29
type input "C:\fakepath\2012 501 c 3.pdf"
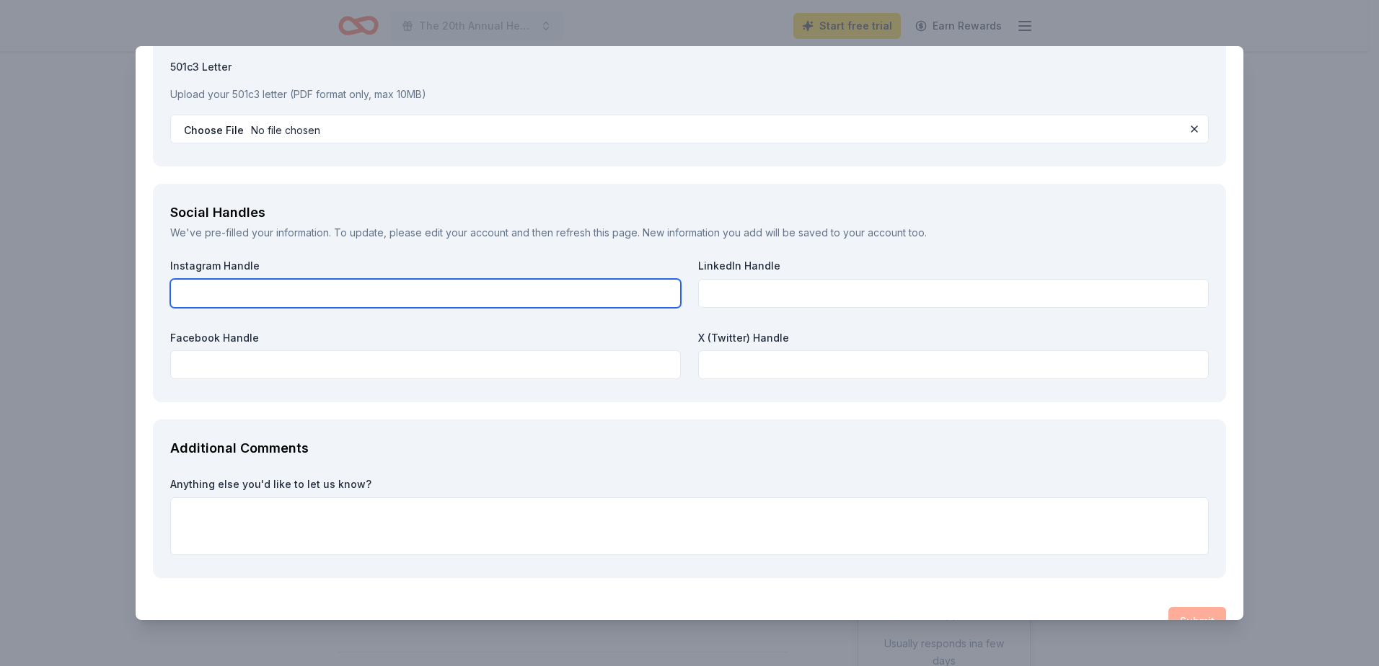
click at [252, 293] on input "text" at bounding box center [425, 293] width 511 height 29
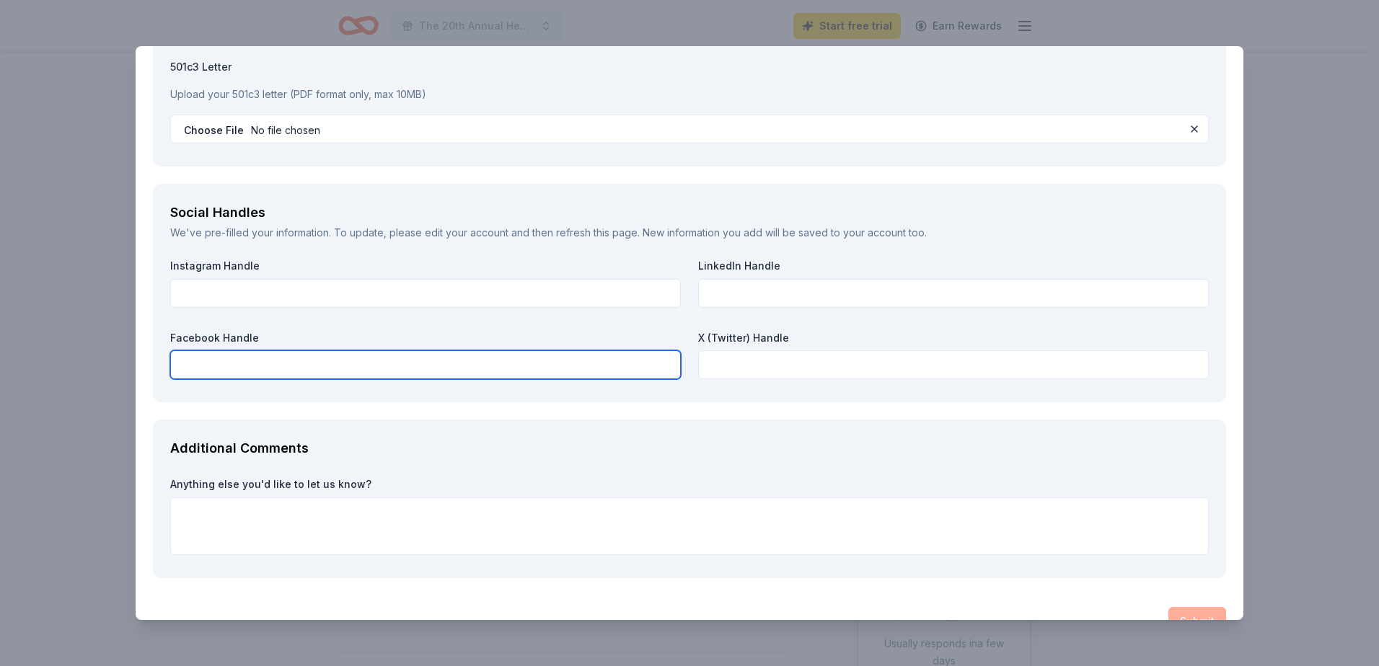
click at [319, 372] on input "text" at bounding box center [425, 364] width 511 height 29
paste input "https://www.facebook.com/childrensgriefcenterofnewmexico"
type input "https://www.facebook.com/childrensgriefcenterofnewmexico"
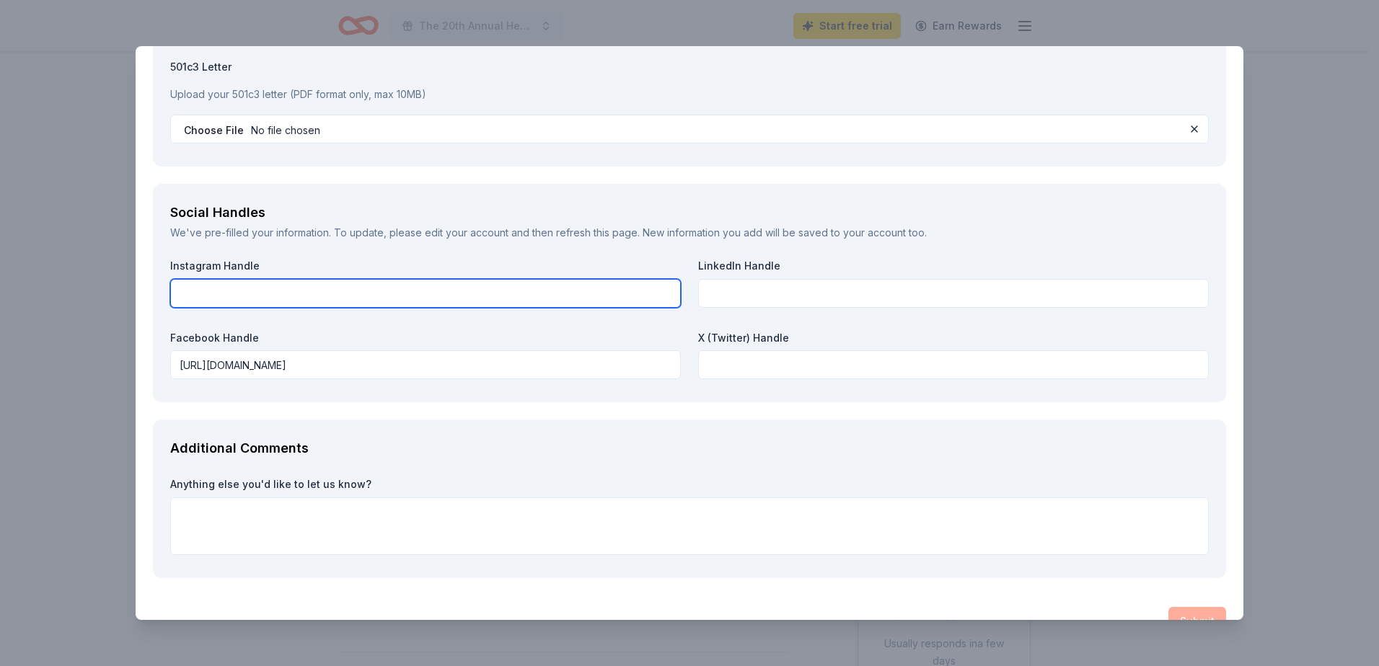
click at [224, 293] on input "text" at bounding box center [425, 293] width 511 height 29
paste input "https://www.instagram.com/griefcenternm/"
type input "https://www.instagram.com/griefcenternm/"
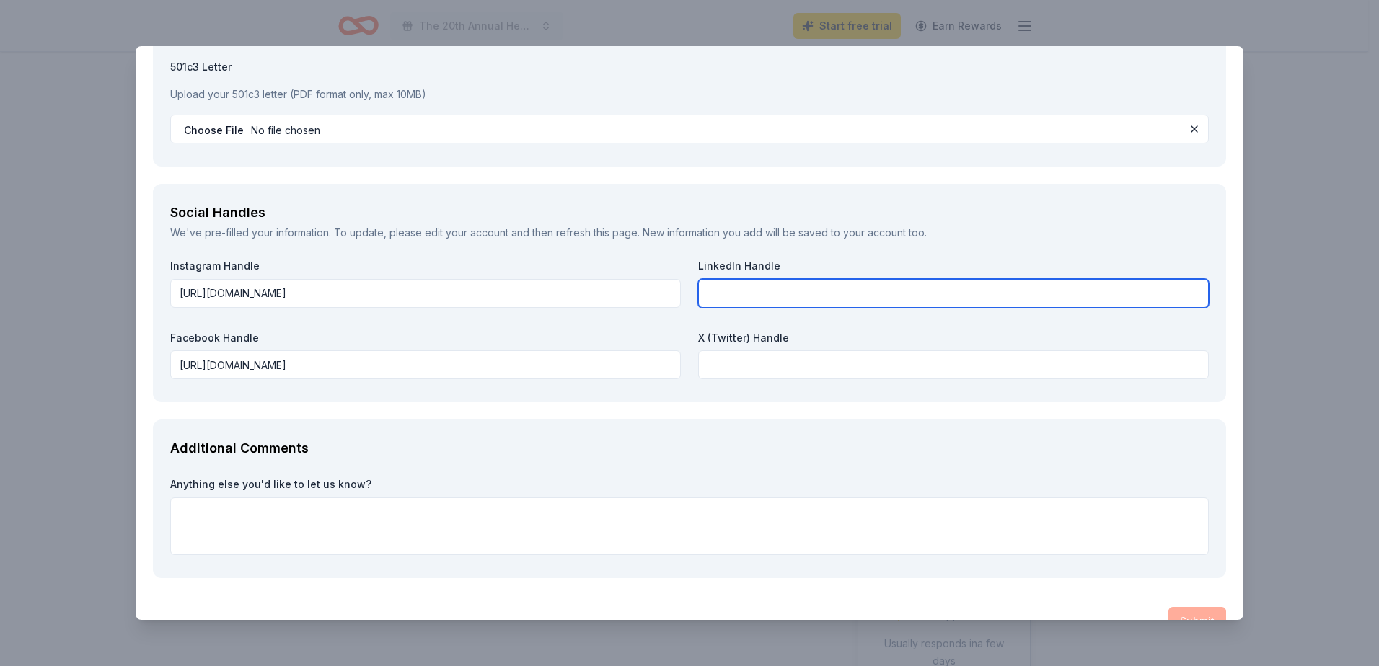
click at [738, 283] on input "text" at bounding box center [953, 293] width 511 height 29
paste input "https://www.linkedin.com/company/cgcnm/"
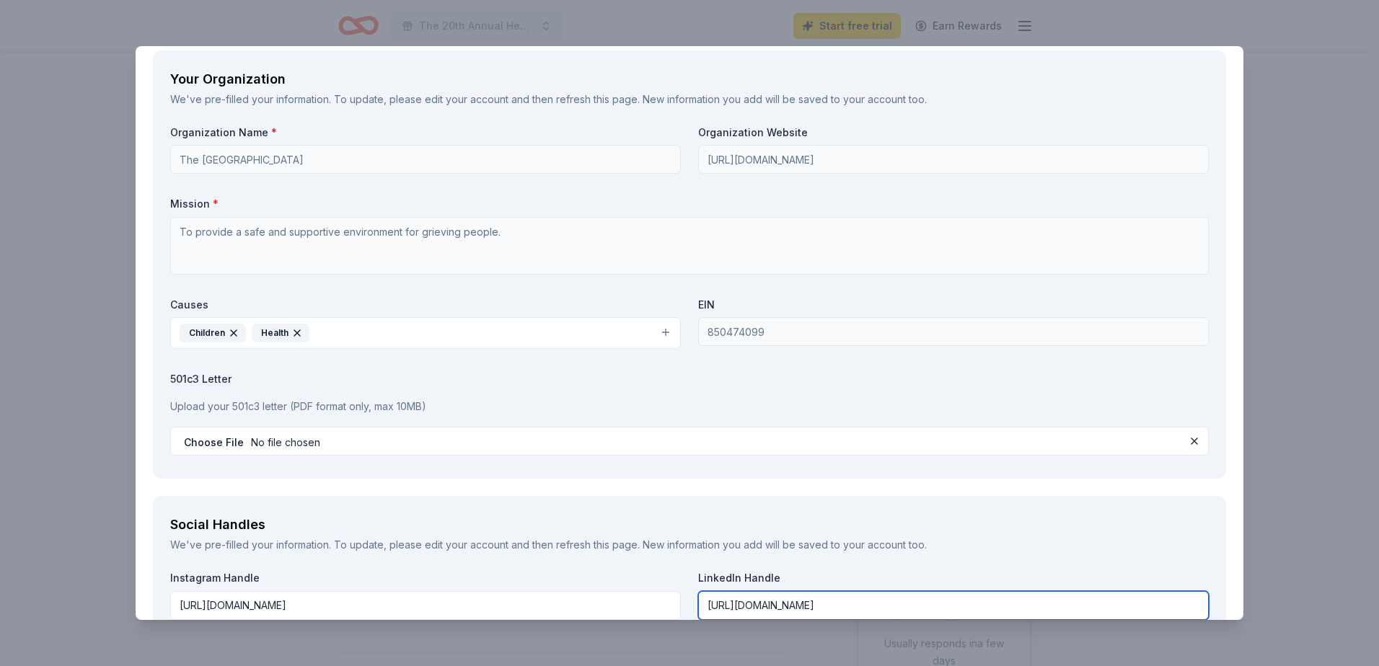
scroll to position [932, 0]
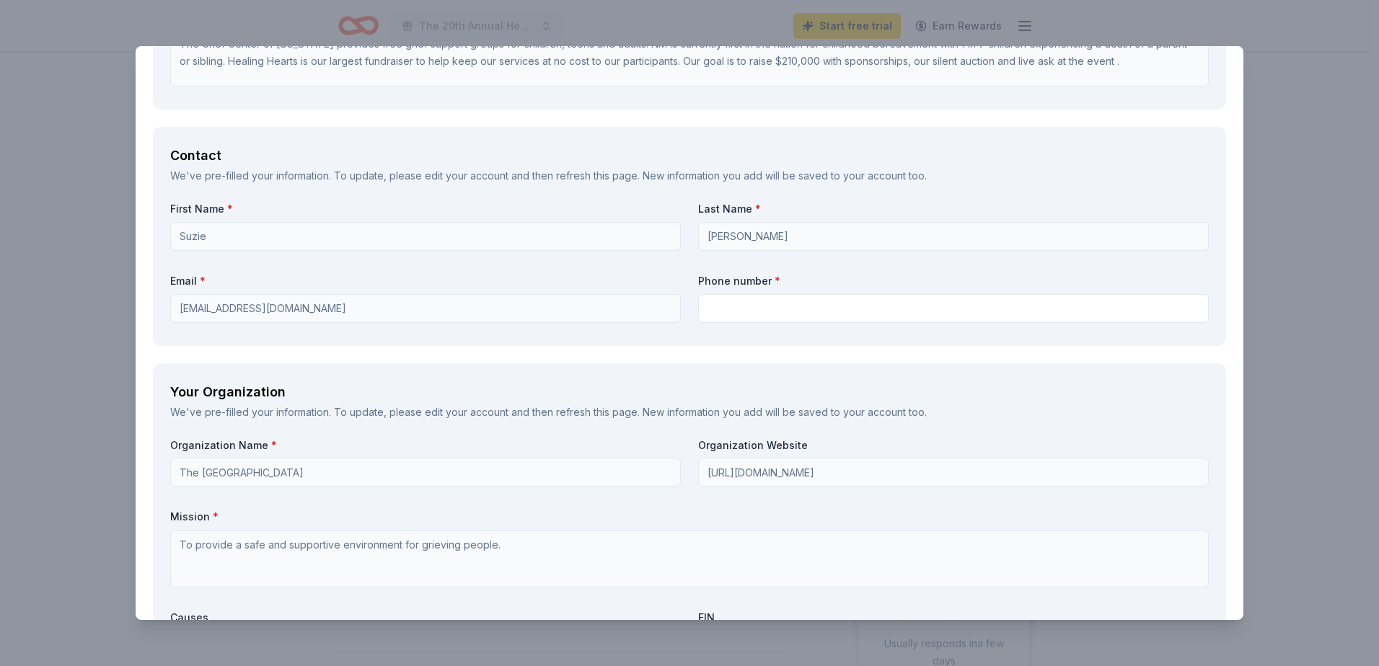
type input "https://www.linkedin.com/company/cgcnm/"
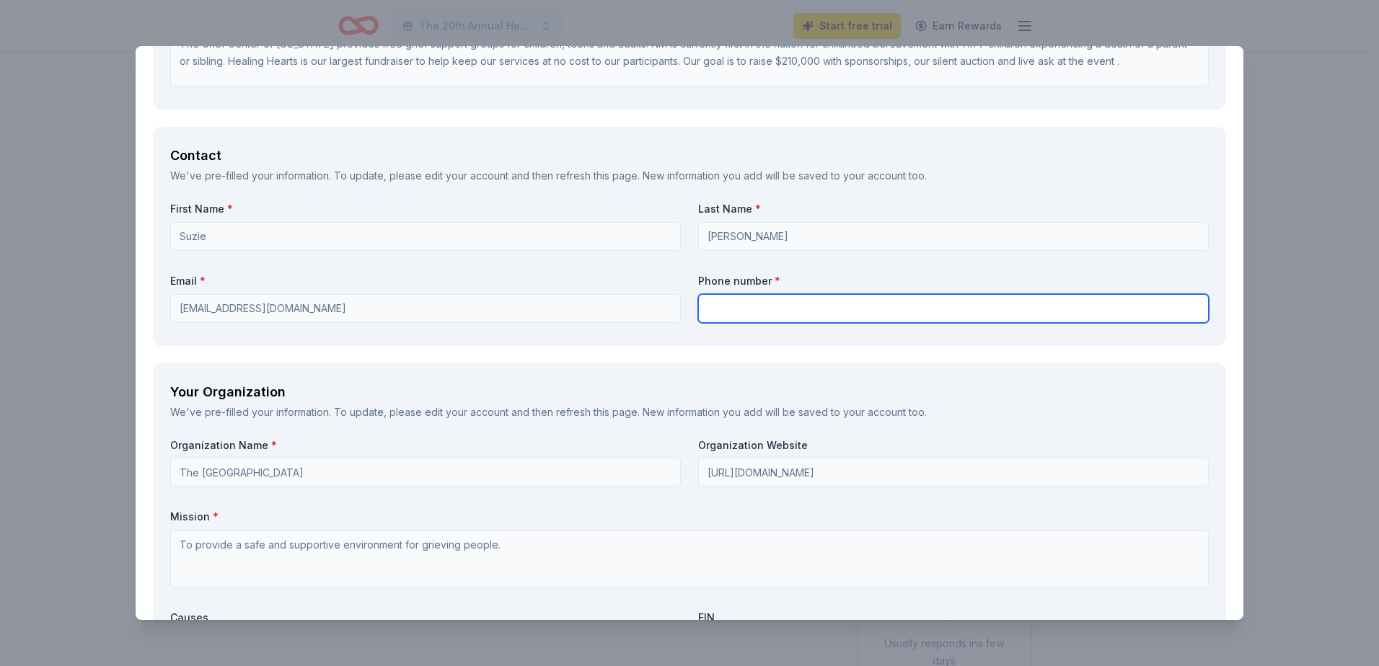
click at [729, 306] on input "text" at bounding box center [953, 308] width 511 height 29
type input "505-323-0478"
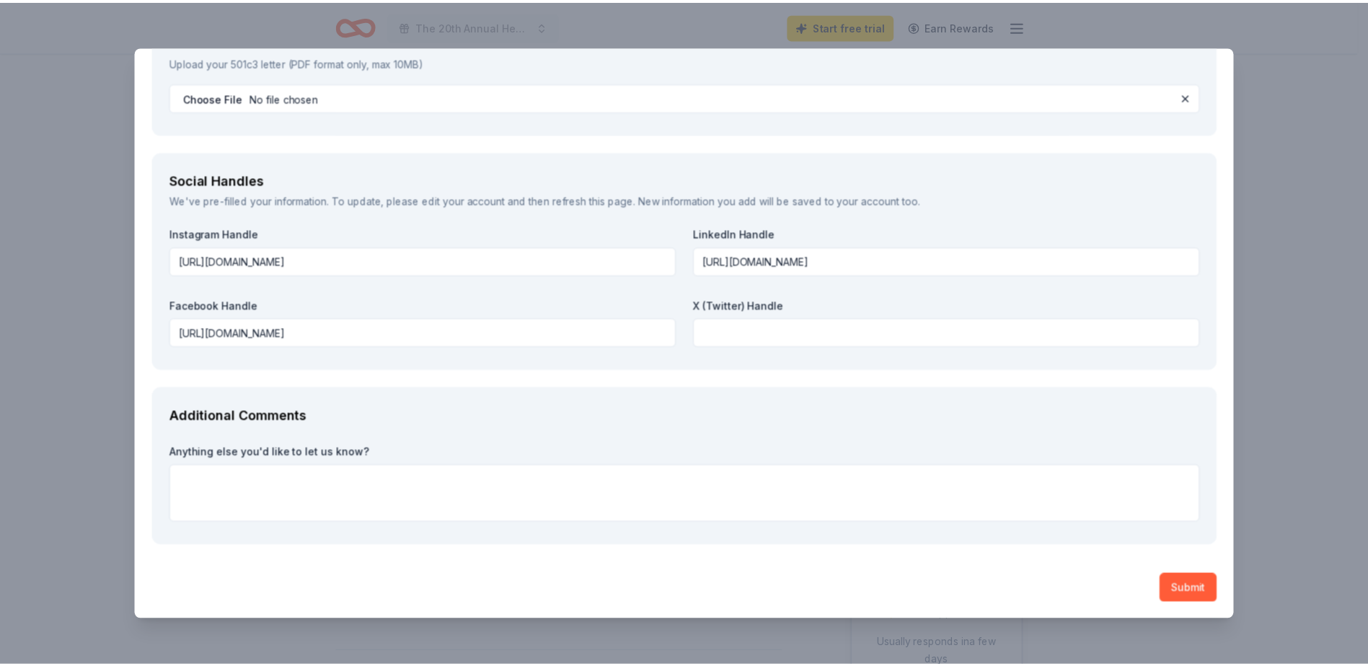
scroll to position [1591, 0]
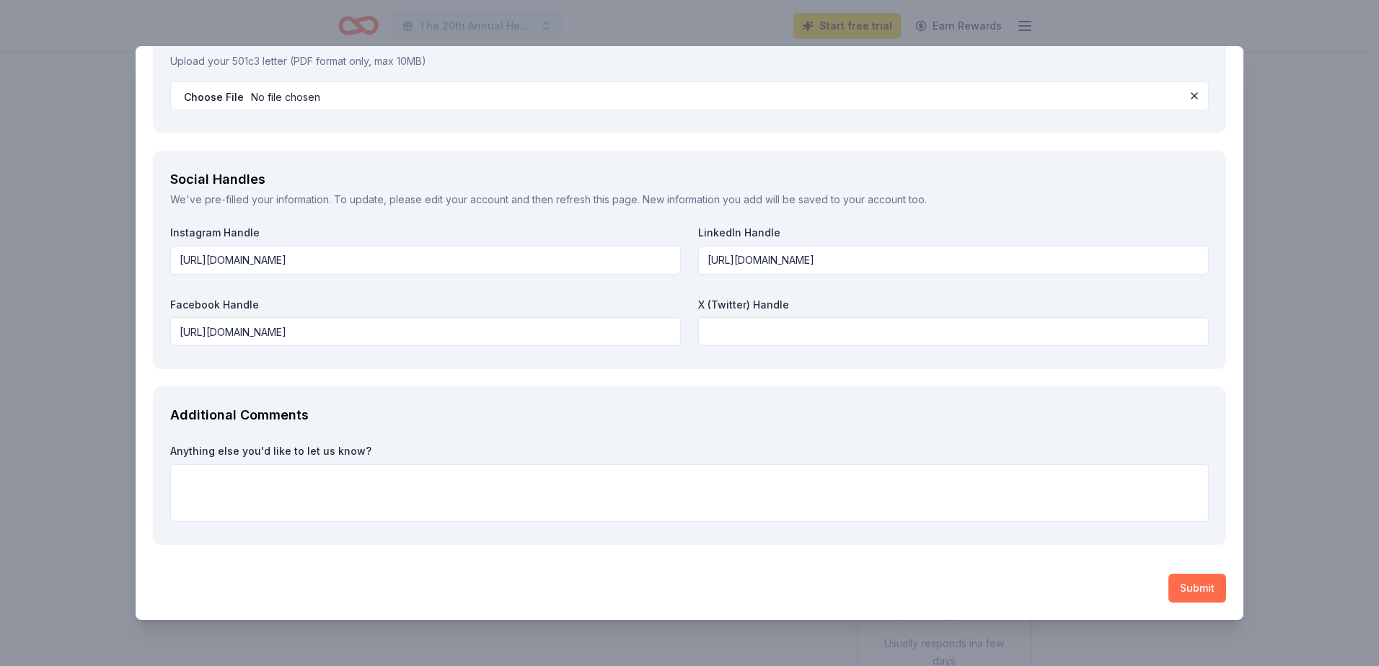
click at [1178, 580] on button "Submit" at bounding box center [1197, 588] width 58 height 29
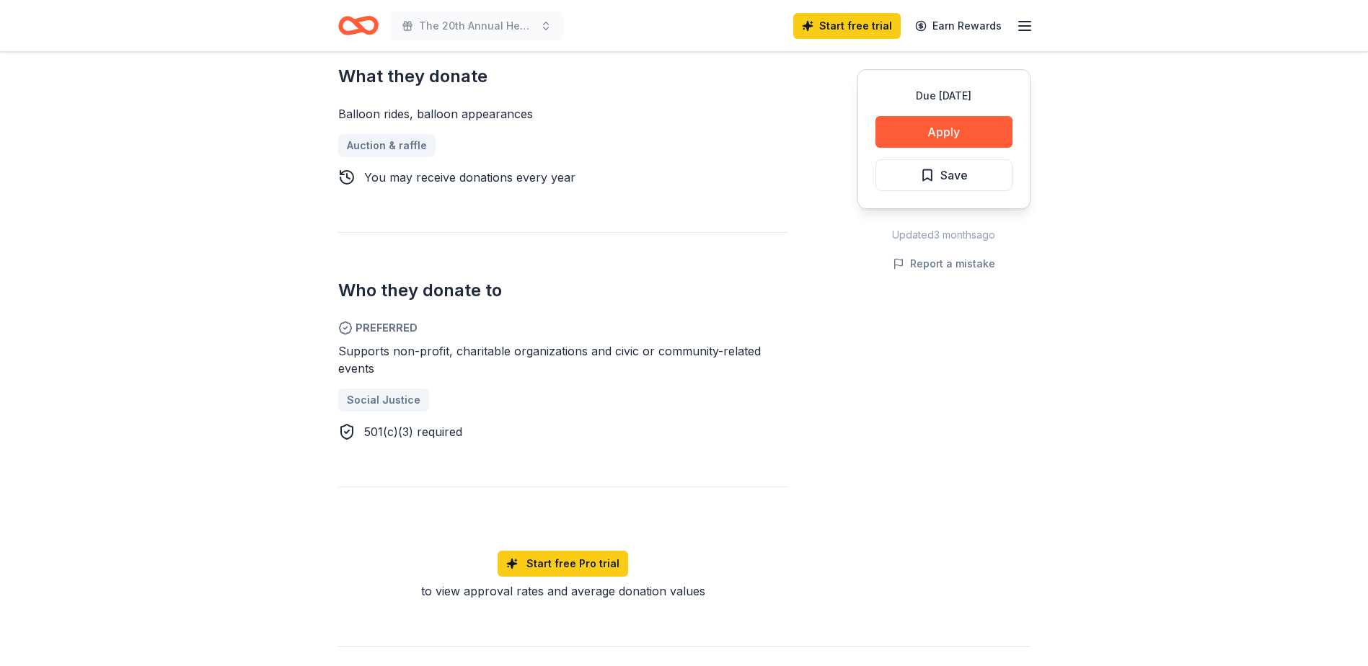
scroll to position [625, 0]
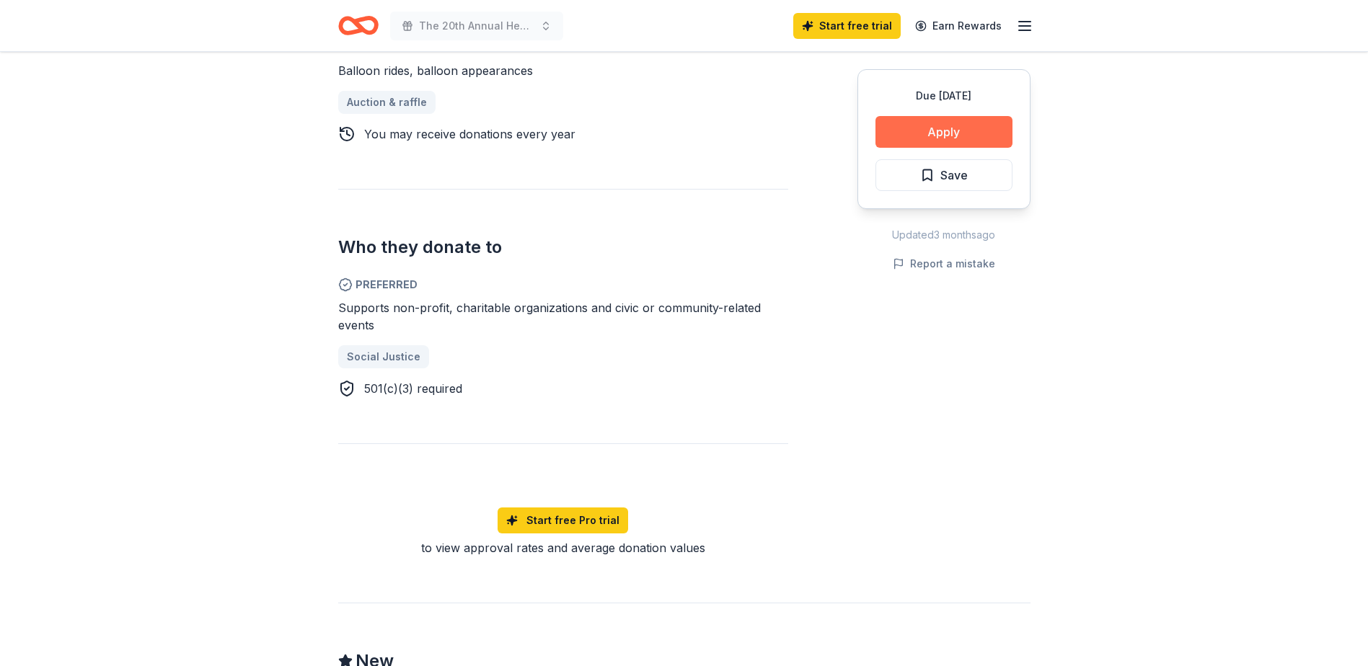
click at [939, 143] on button "Apply" at bounding box center [943, 132] width 137 height 32
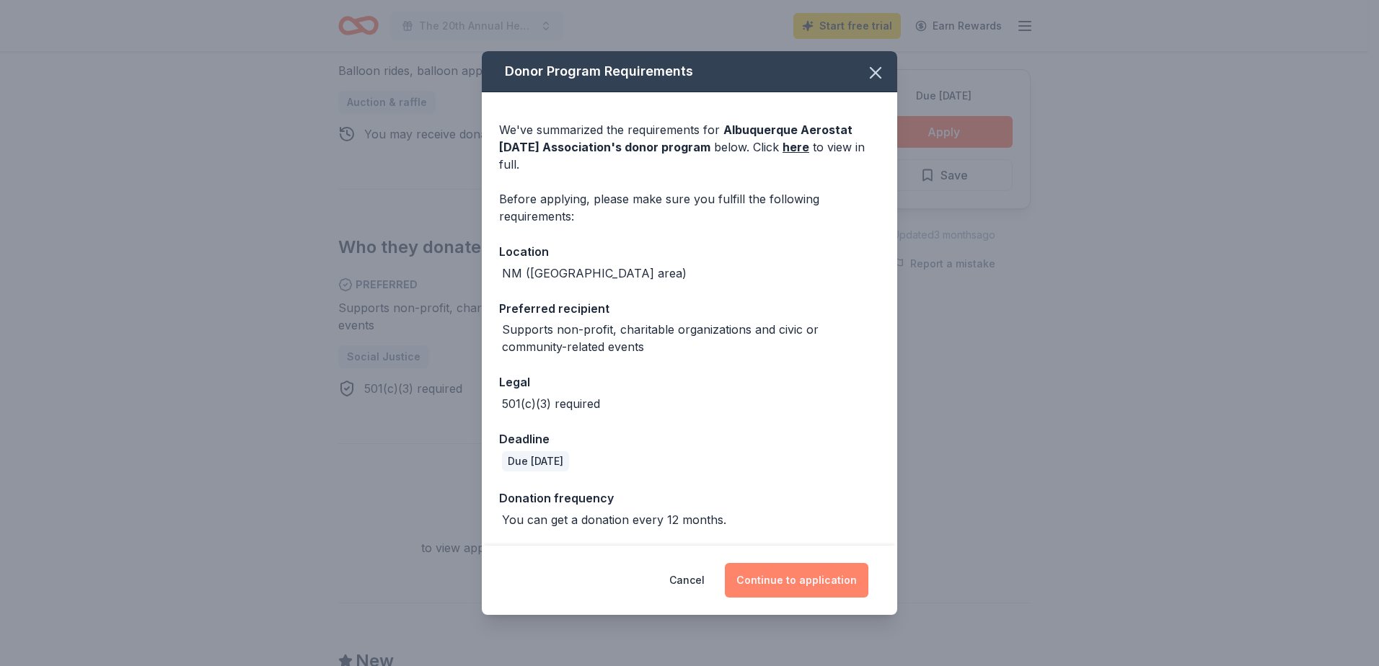
click at [803, 578] on button "Continue to application" at bounding box center [796, 580] width 143 height 35
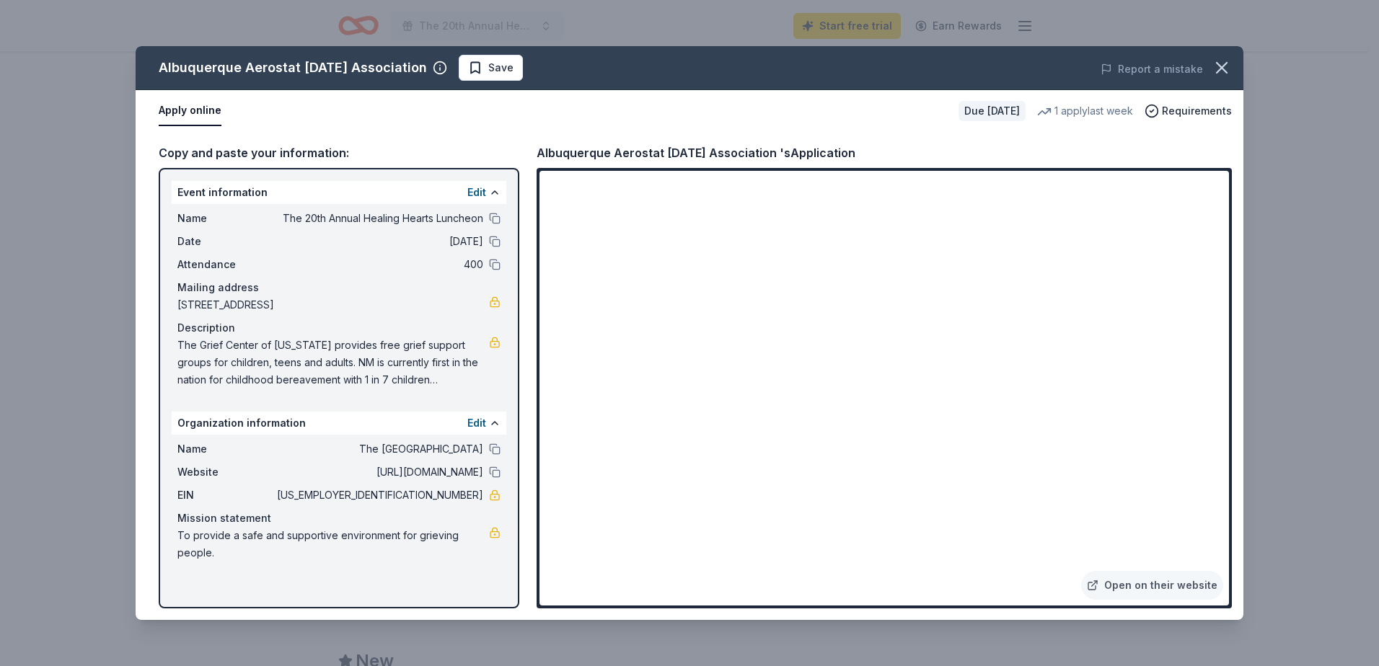
click at [1361, 435] on div "Albuquerque Aerostat [DATE] Association Save Report a mistake Apply online Due …" at bounding box center [689, 333] width 1379 height 666
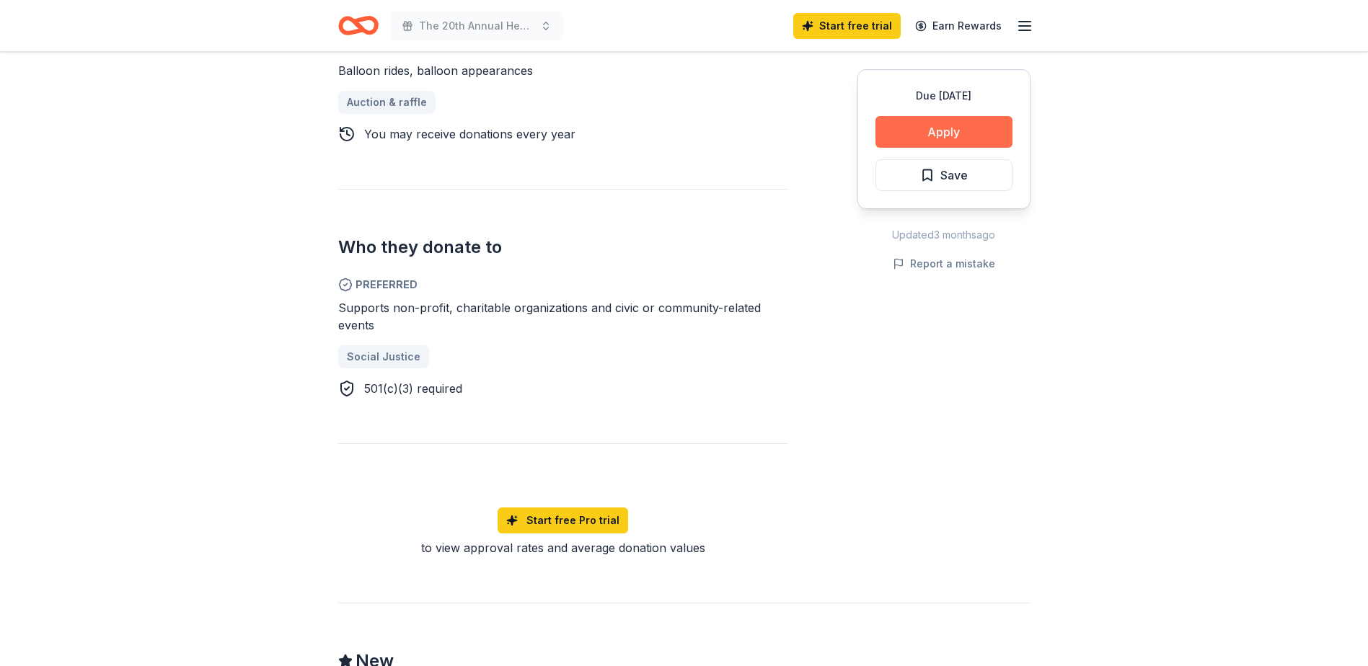
click at [965, 133] on button "Apply" at bounding box center [943, 132] width 137 height 32
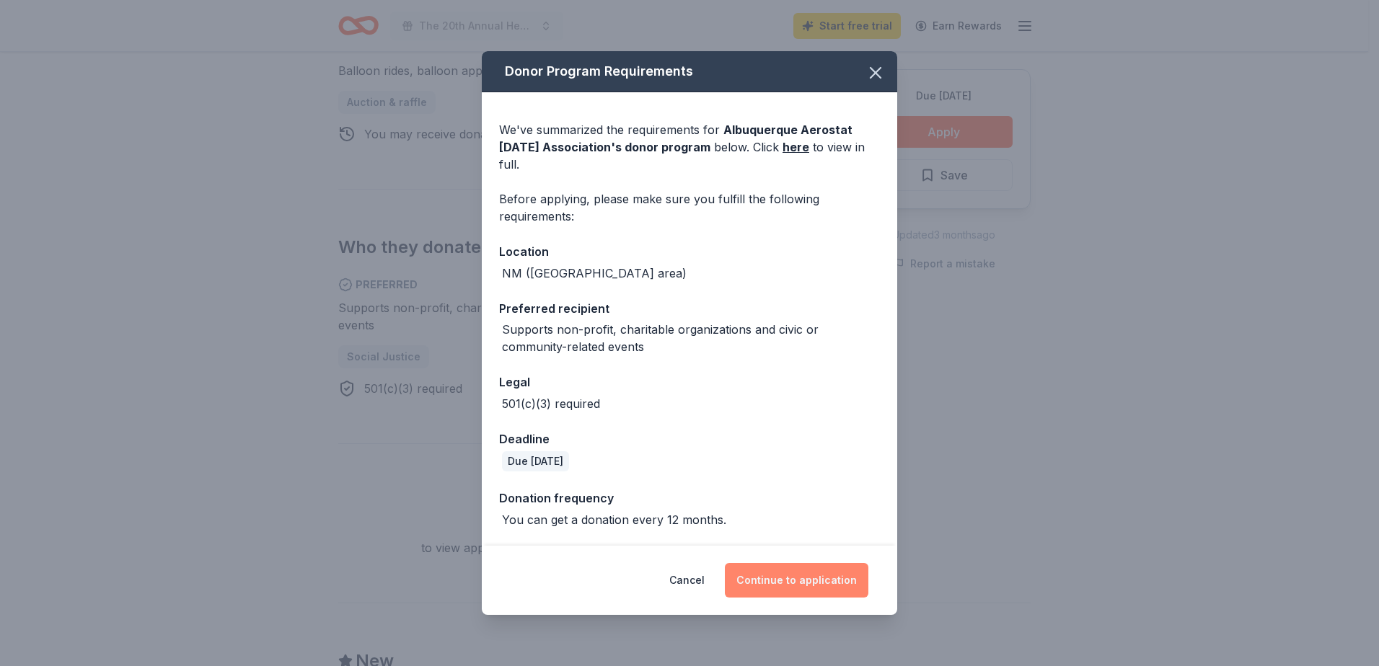
click at [781, 590] on button "Continue to application" at bounding box center [796, 580] width 143 height 35
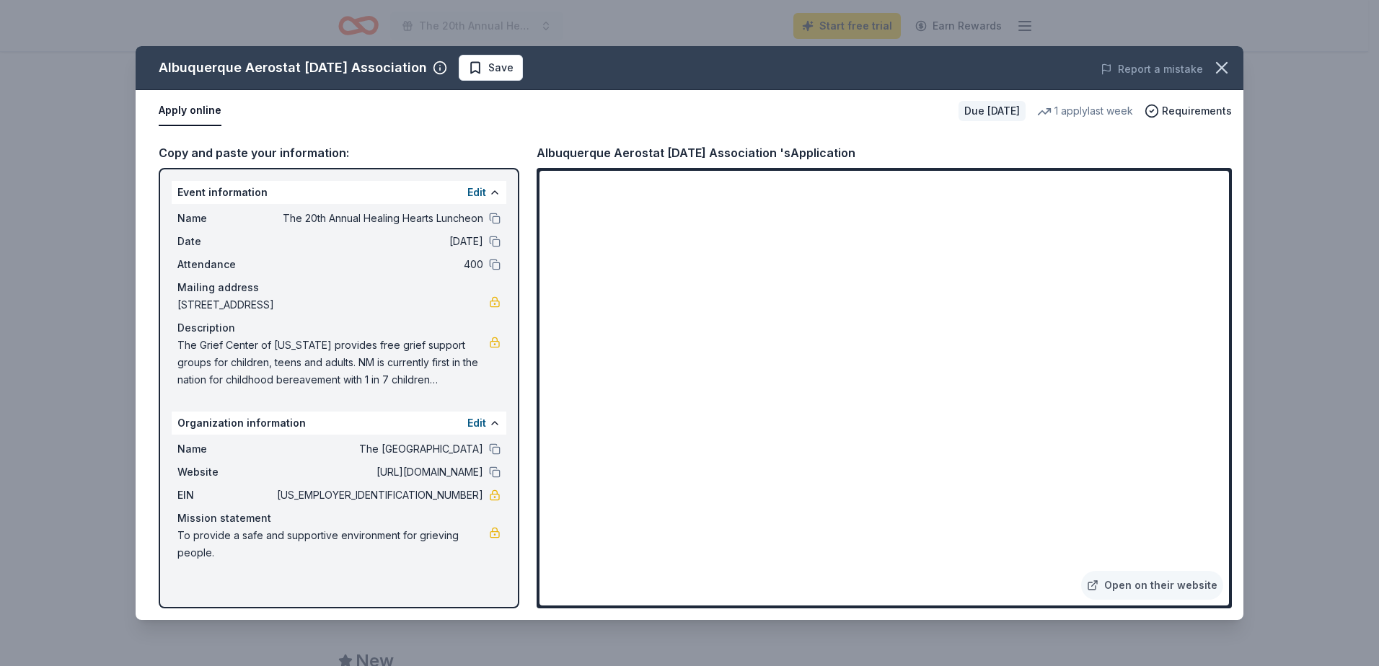
click at [1309, 81] on div "Albuquerque Aerostat Ascension Association Save Report a mistake Apply online D…" at bounding box center [689, 333] width 1379 height 666
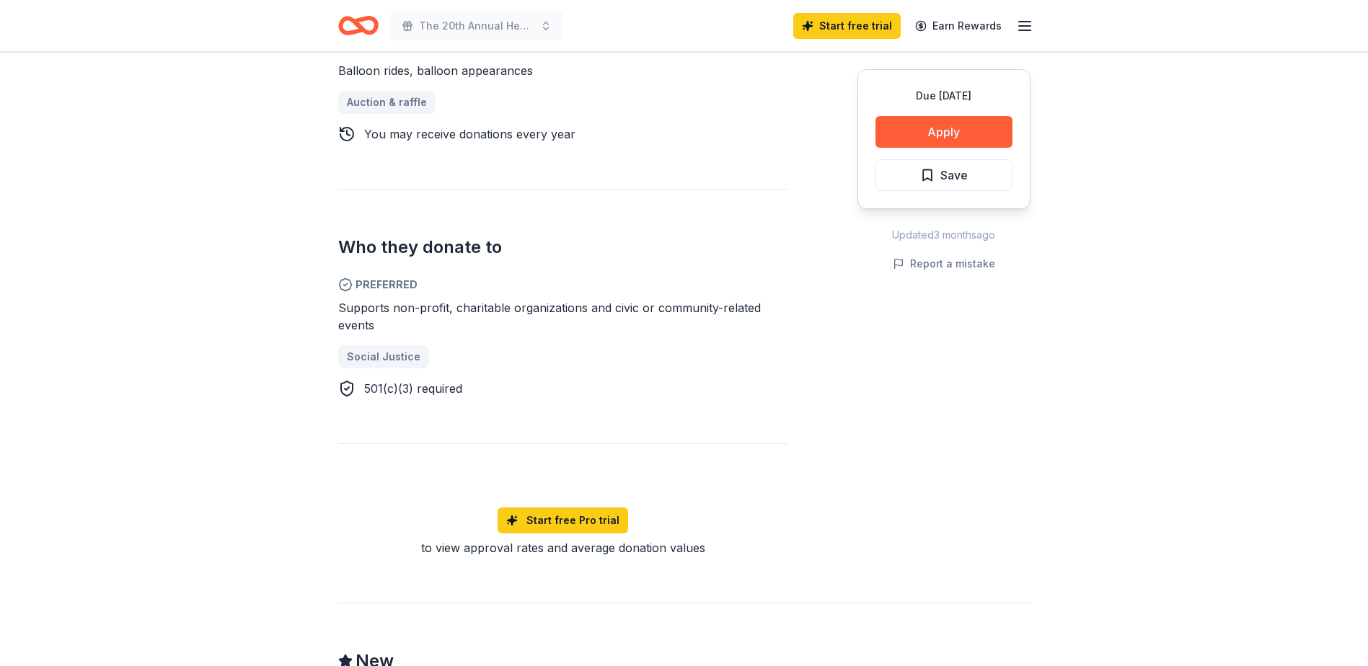
scroll to position [0, 0]
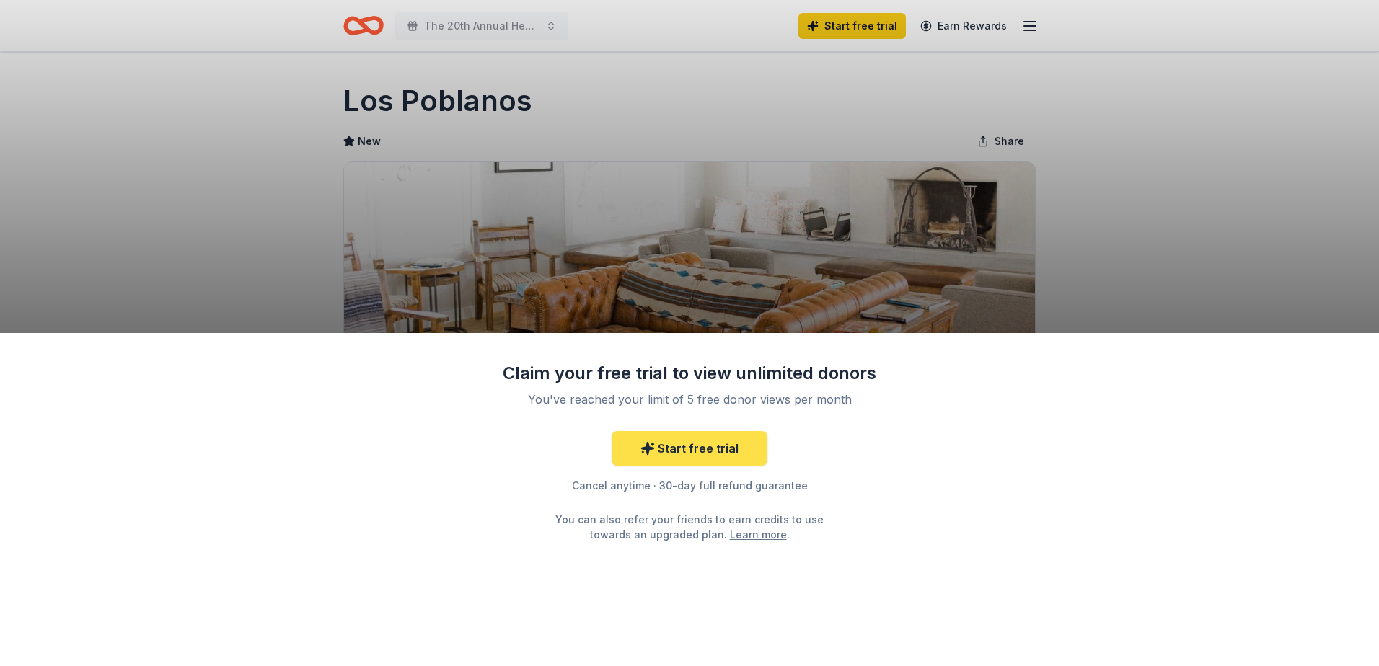
click at [720, 454] on link "Start free trial" at bounding box center [689, 448] width 156 height 35
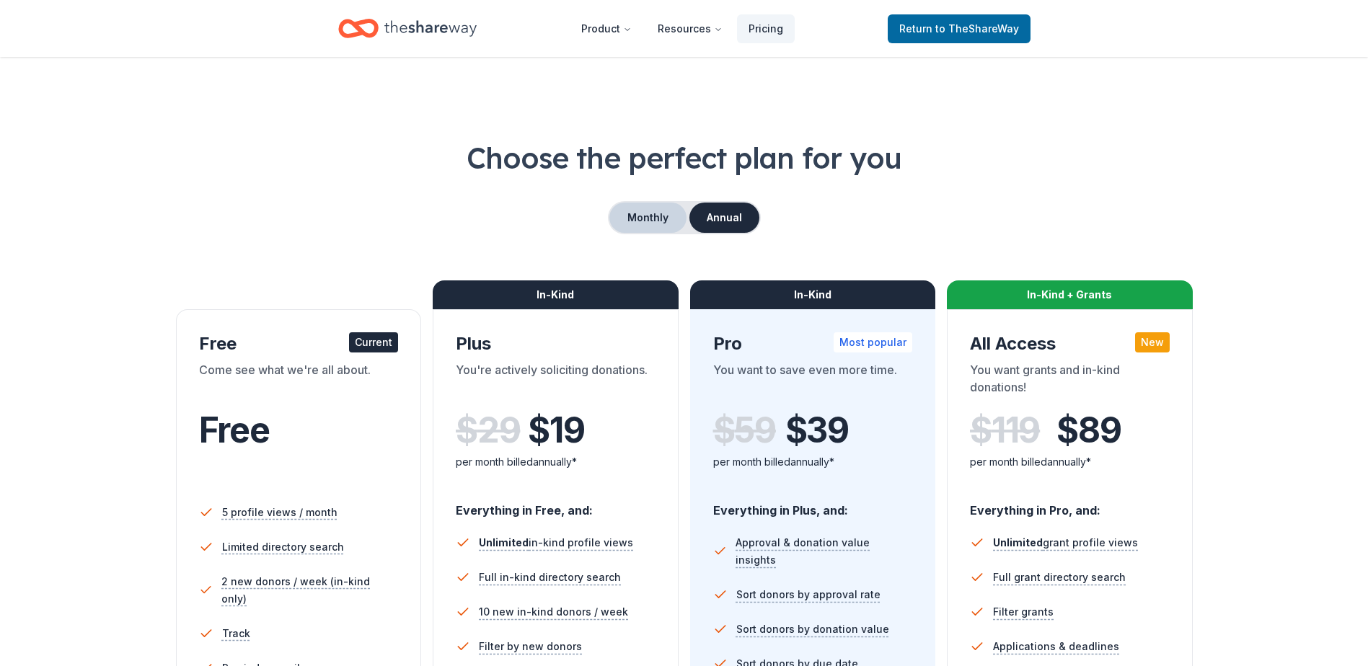
click at [646, 208] on button "Monthly" at bounding box center [647, 218] width 77 height 30
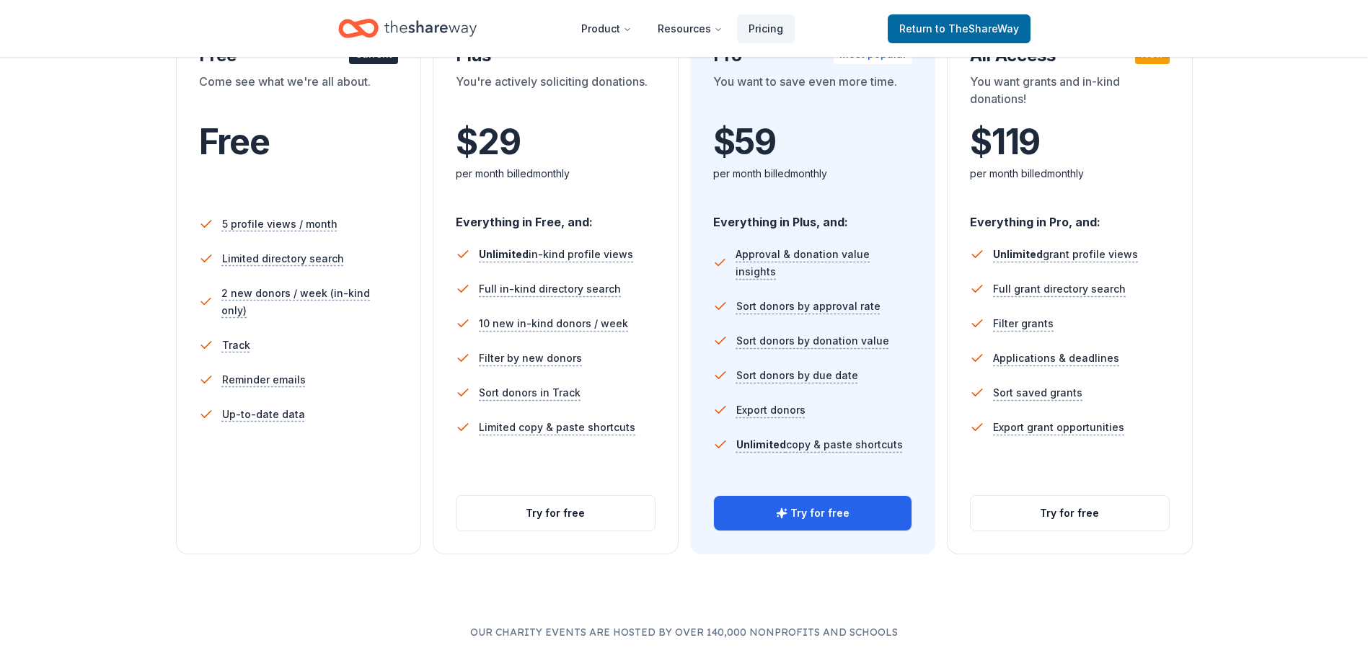
scroll to position [312, 0]
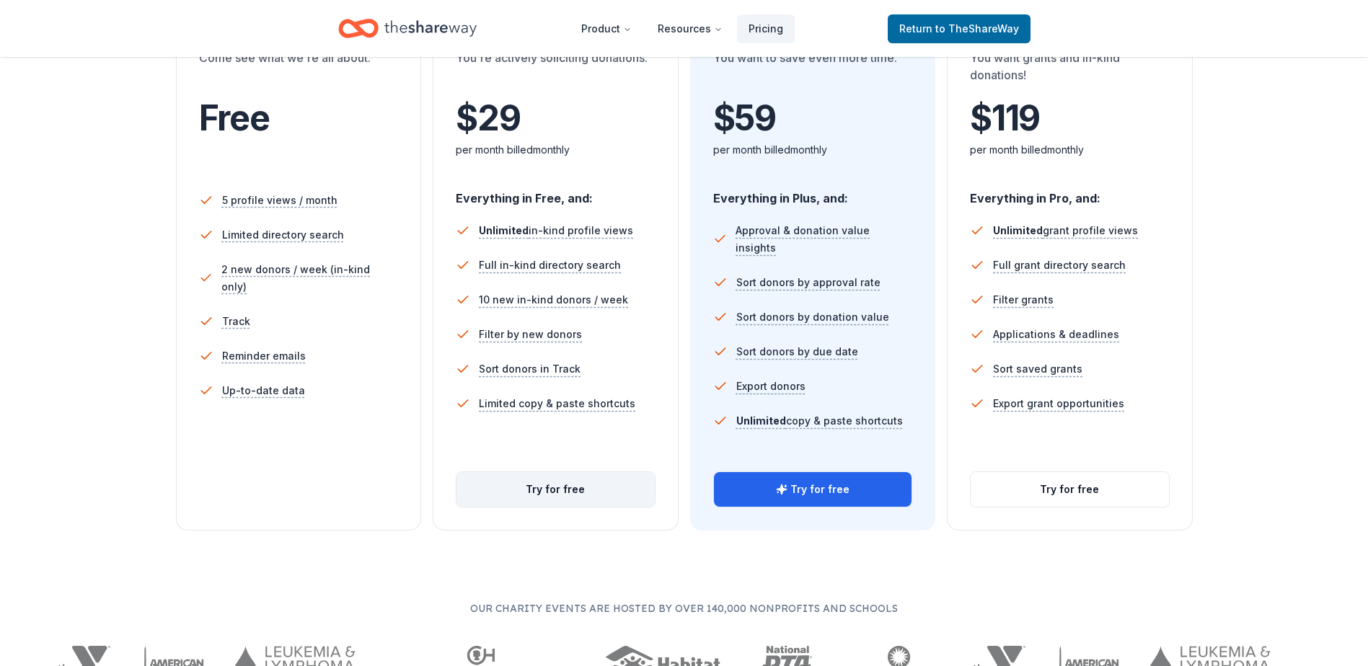
click at [597, 488] on button "Try for free" at bounding box center [555, 489] width 198 height 35
